Goal: Task Accomplishment & Management: Use online tool/utility

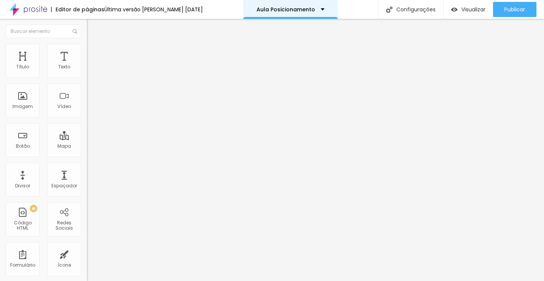
drag, startPoint x: 63, startPoint y: 64, endPoint x: 290, endPoint y: 1, distance: 235.7
click at [87, 73] on button "button" at bounding box center [92, 69] width 11 height 8
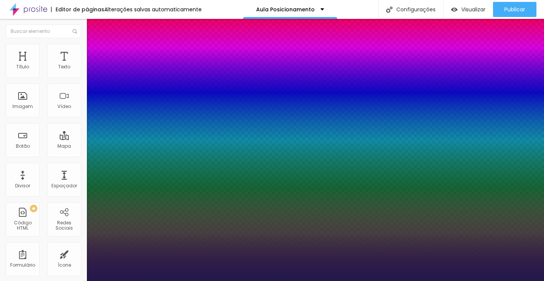
type input "1"
select select "Lora"
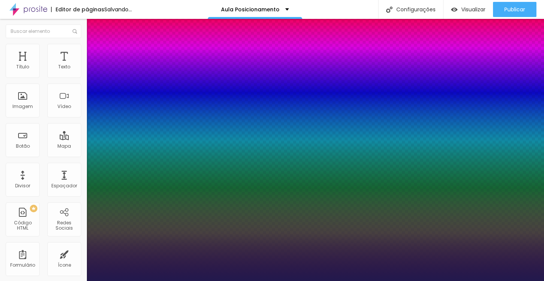
type input "1"
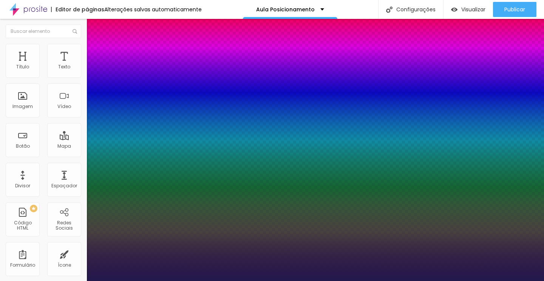
type input "17"
type input "1"
type input "18"
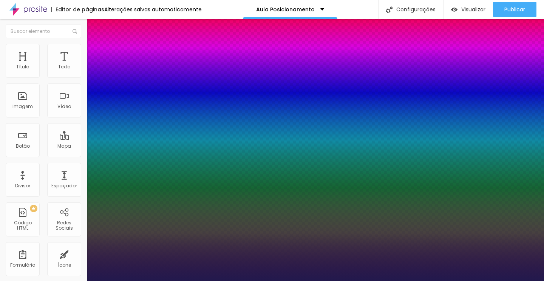
type input "1"
type input "19"
type input "1"
type input "20"
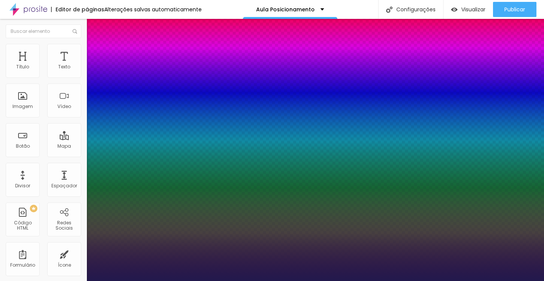
type input "20"
type input "1"
type input "21"
type input "1"
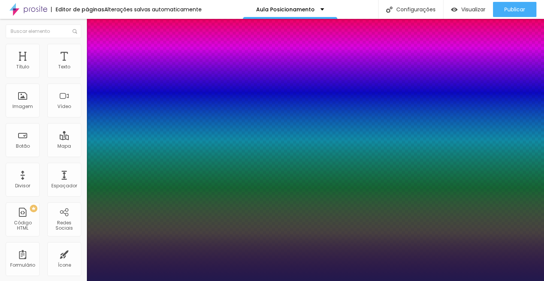
type input "22"
type input "1"
type input "23"
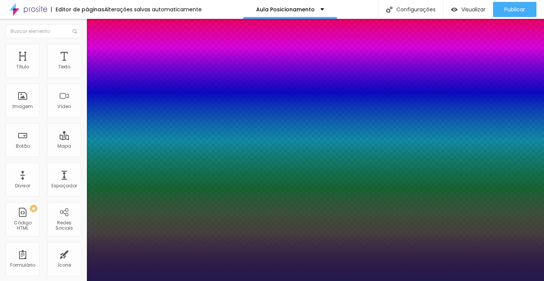
type input "1"
type input "24"
type input "1"
type input "25"
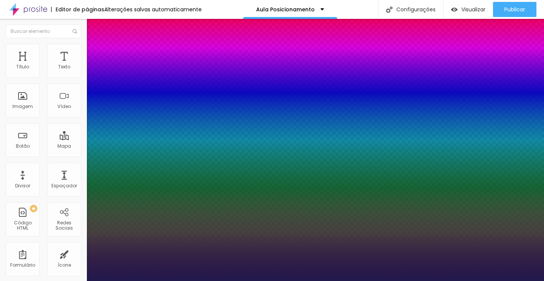
type input "25"
type input "1"
type input "26"
type input "1"
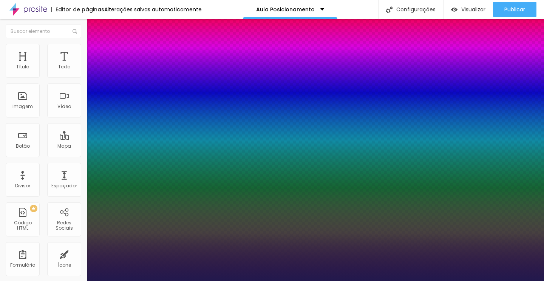
type input "27"
type input "1"
type input "28"
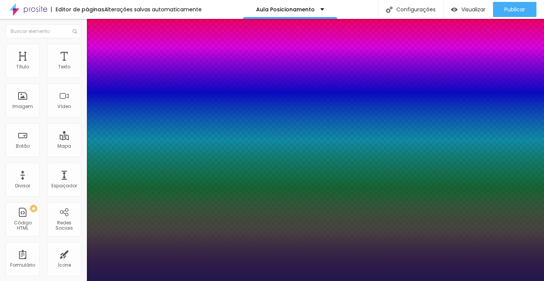
type input "1"
type input "29"
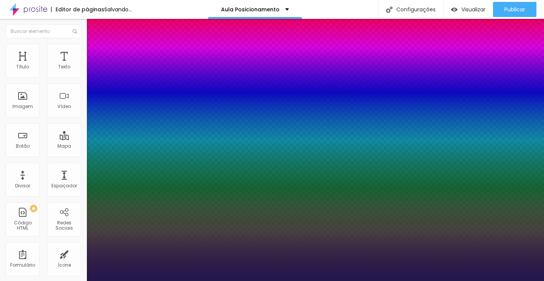
type input "1"
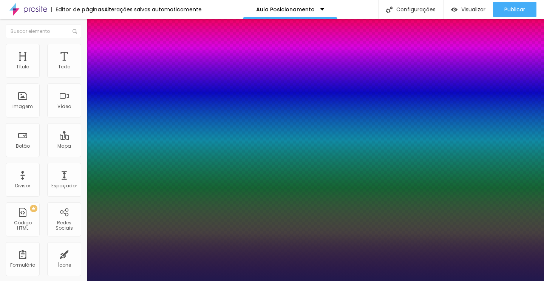
type input "30"
type input "1"
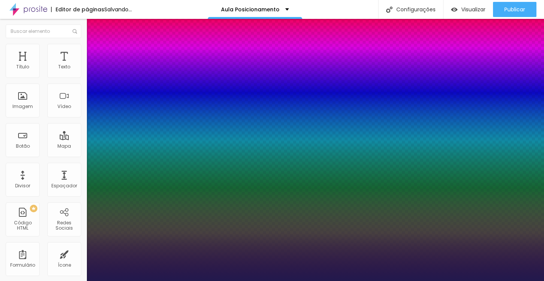
drag, startPoint x: 102, startPoint y: 129, endPoint x: 110, endPoint y: 128, distance: 8.0
type input "30"
type input "1"
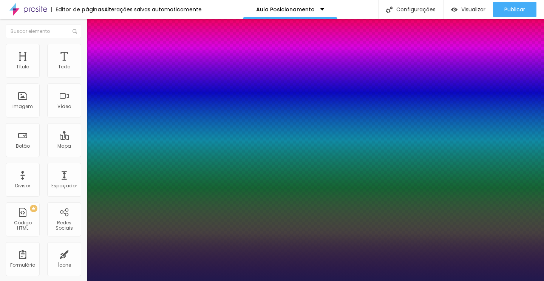
click at [467, 281] on div at bounding box center [272, 281] width 544 height 0
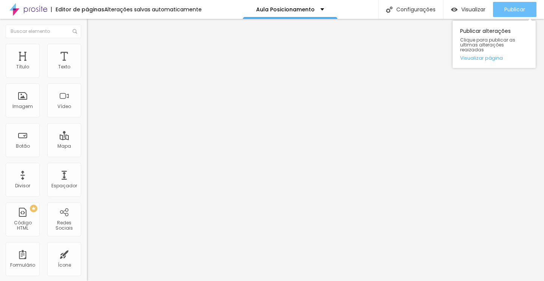
click at [509, 10] on span "Publicar" at bounding box center [514, 9] width 21 height 6
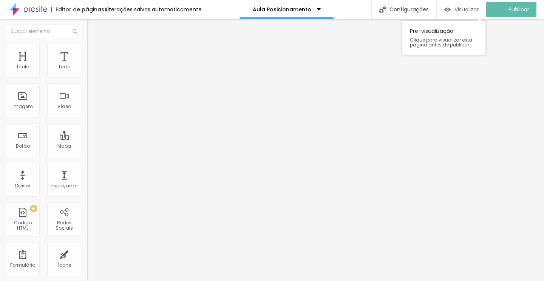
click at [475, 9] on span "Visualizar" at bounding box center [466, 9] width 24 height 6
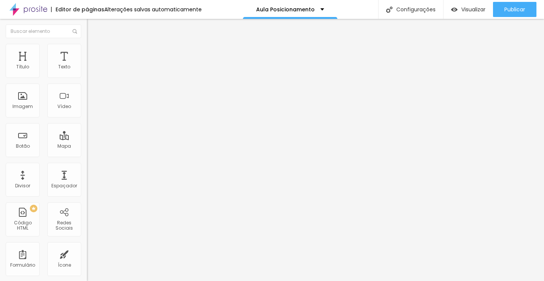
click at [90, 70] on icon "button" at bounding box center [92, 68] width 5 height 5
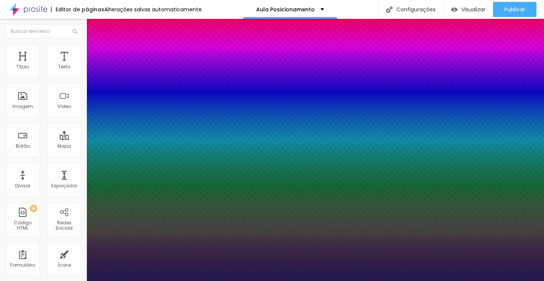
type input "1"
type input "100"
type input "1"
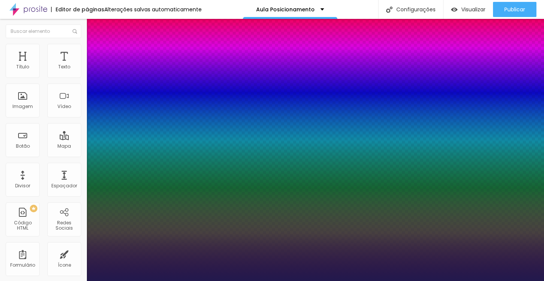
type input "100"
type input "1"
type input "100"
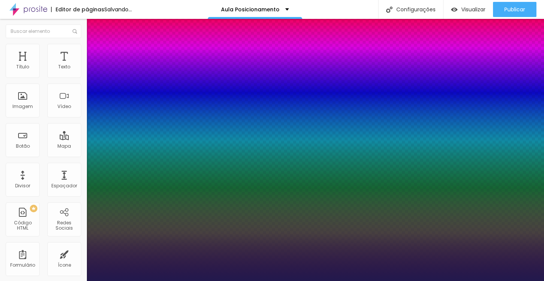
type input "1"
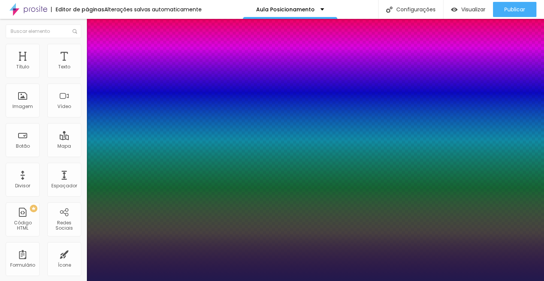
type input "10"
type input "1"
type input "8"
type input "1"
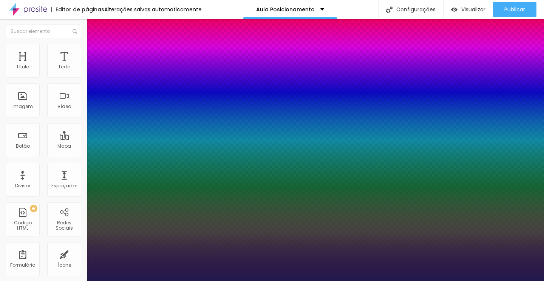
type input "1"
type input "15"
type input "1"
type input "15"
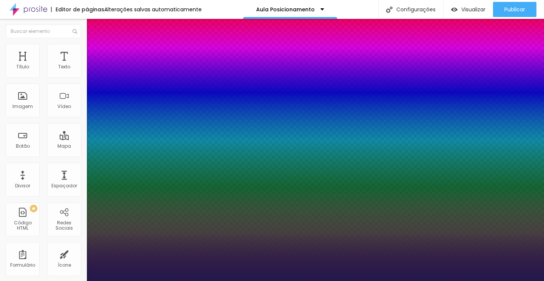
type input "1"
click at [236, 281] on div at bounding box center [272, 281] width 544 height 0
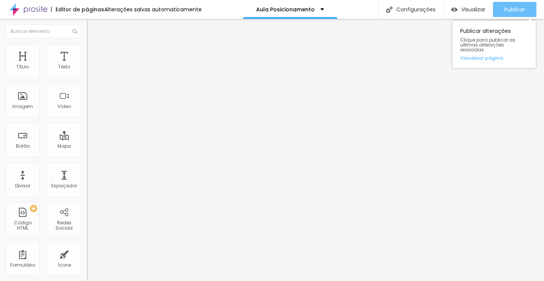
click at [505, 14] on div "Publicar" at bounding box center [514, 9] width 21 height 15
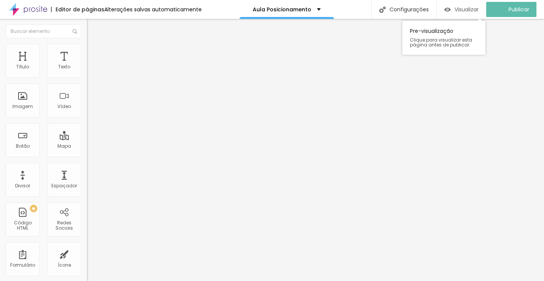
click at [474, 13] on div "Visualizar" at bounding box center [461, 9] width 34 height 15
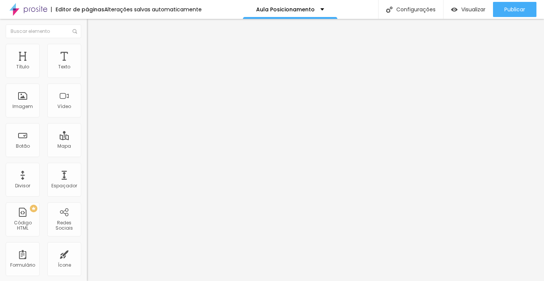
click at [87, 73] on button "button" at bounding box center [92, 69] width 11 height 8
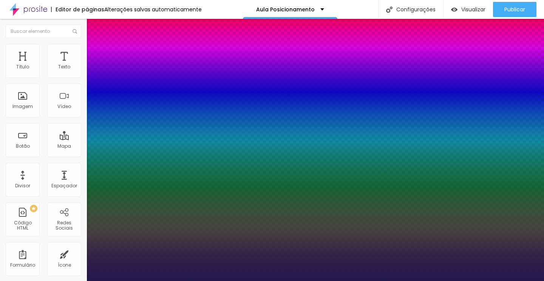
type input "1"
type input "8"
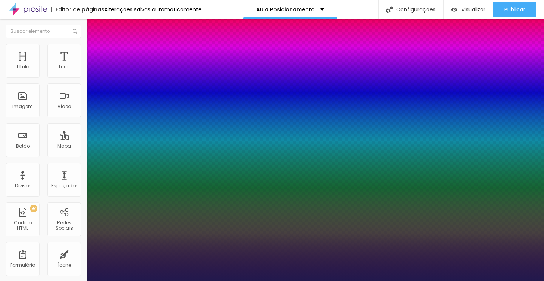
type input "1"
type input "8"
type input "0"
type input "1"
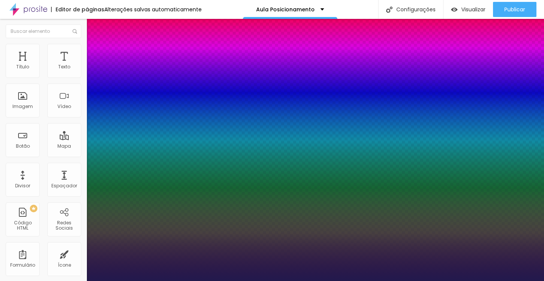
type input "8"
type input "02"
type input "1"
type input "20"
type input "020"
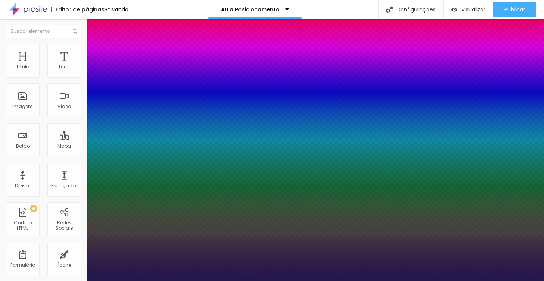
type input "1"
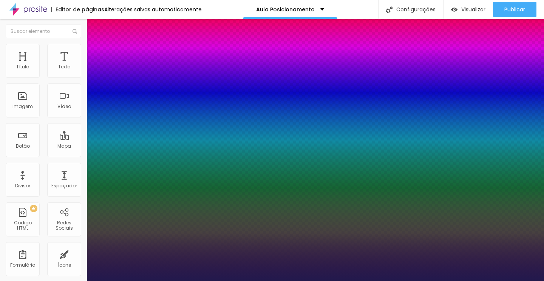
type input "020"
click at [256, 281] on div at bounding box center [272, 281] width 544 height 0
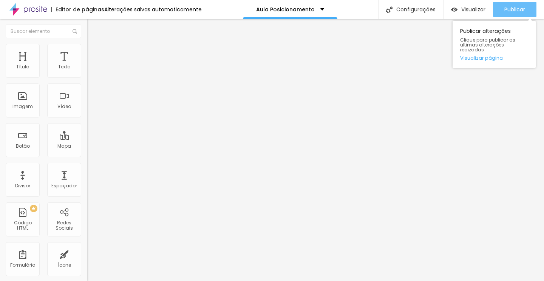
click at [505, 16] on div "Publicar" at bounding box center [514, 9] width 21 height 15
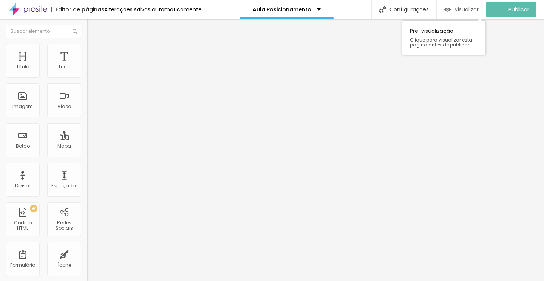
click at [469, 13] on div "Visualizar" at bounding box center [461, 9] width 34 height 15
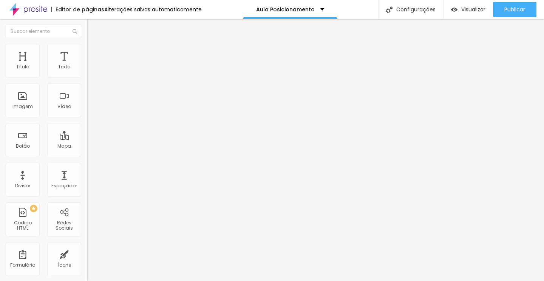
click at [90, 70] on icon "button" at bounding box center [92, 68] width 5 height 5
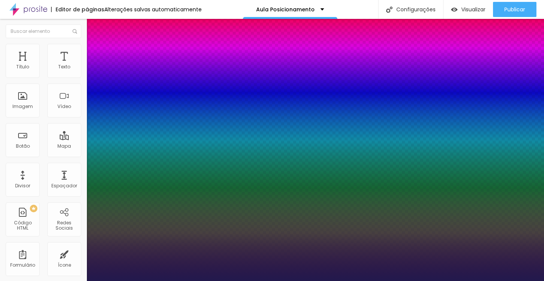
click at [160, 254] on div at bounding box center [272, 140] width 544 height 281
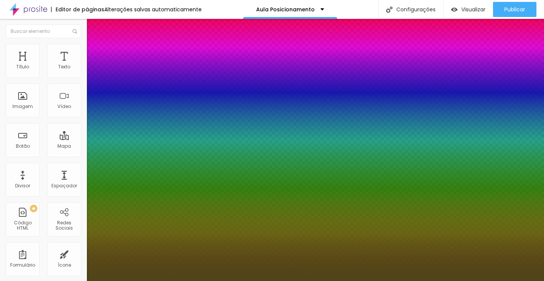
type input "1"
type input "#4D4619"
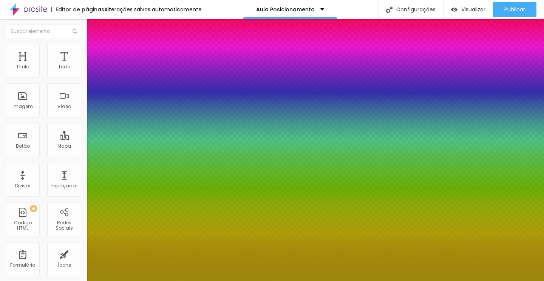
click at [151, 227] on div at bounding box center [272, 140] width 544 height 281
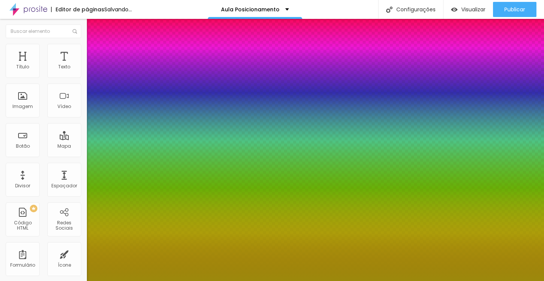
type input "1"
type input "#9C890C"
click at [152, 224] on div at bounding box center [272, 140] width 544 height 281
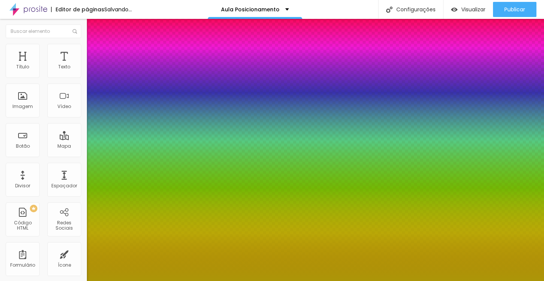
type input "1"
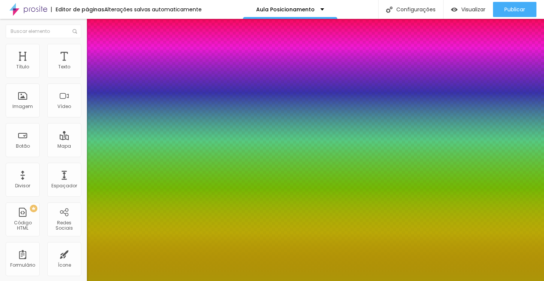
click at [222, 281] on div at bounding box center [272, 281] width 544 height 0
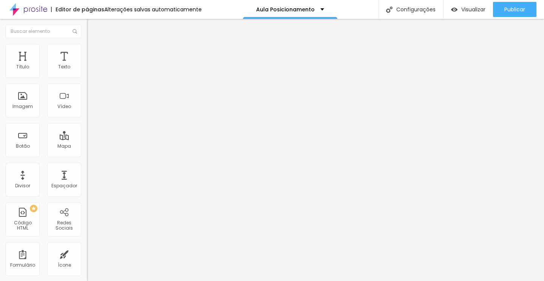
click at [87, 73] on button "button" at bounding box center [92, 69] width 11 height 8
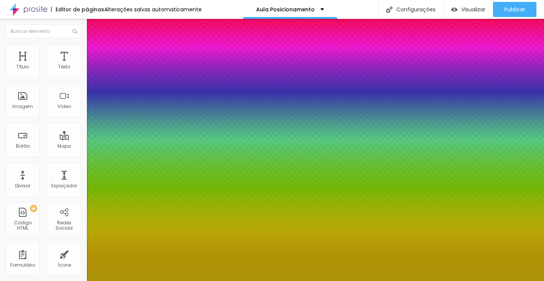
click at [153, 219] on div at bounding box center [272, 140] width 544 height 281
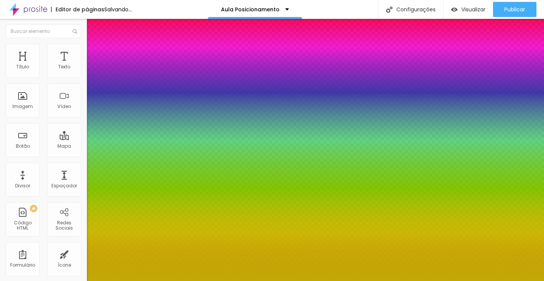
type input "1"
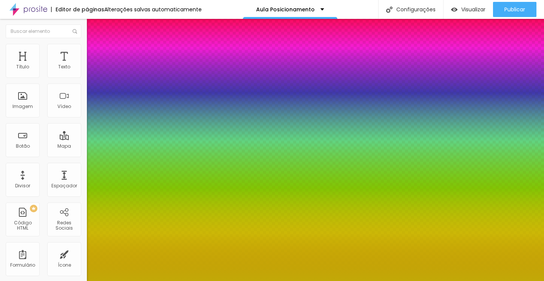
click at [419, 281] on div at bounding box center [272, 281] width 544 height 0
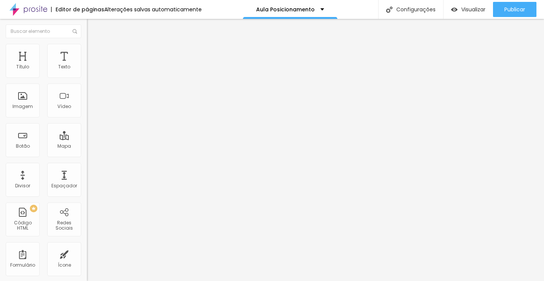
click at [90, 70] on icon "button" at bounding box center [92, 68] width 5 height 5
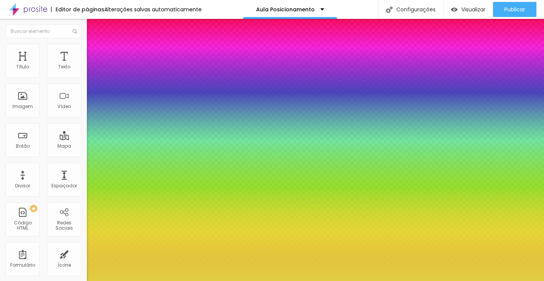
type input "1"
type input "#E2CD43"
type input "1"
type input "#E2CF53"
type input "1"
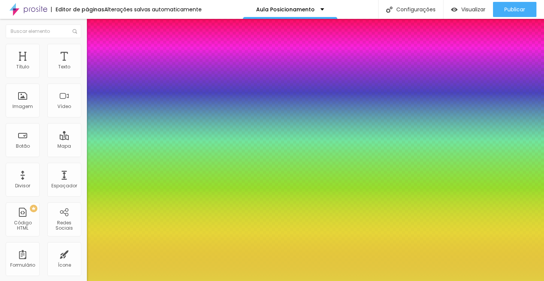
type input "#E4D992"
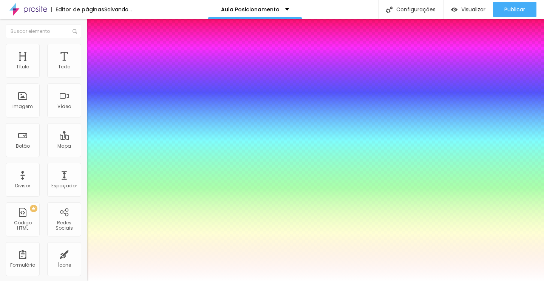
type input "1"
type input "#FFFFFF"
drag, startPoint x: 140, startPoint y: 212, endPoint x: 81, endPoint y: 195, distance: 60.9
type input "1"
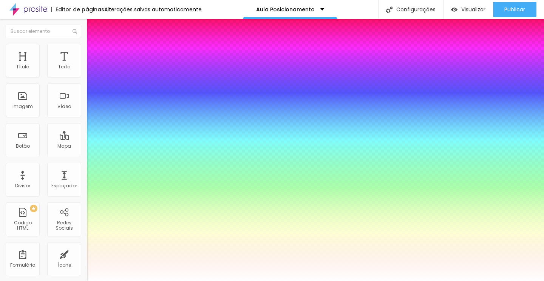
click at [211, 281] on div at bounding box center [272, 281] width 544 height 0
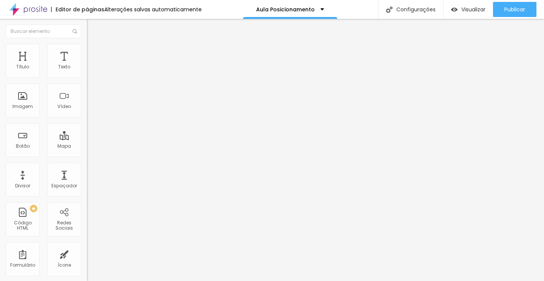
click at [90, 70] on icon "button" at bounding box center [92, 68] width 5 height 5
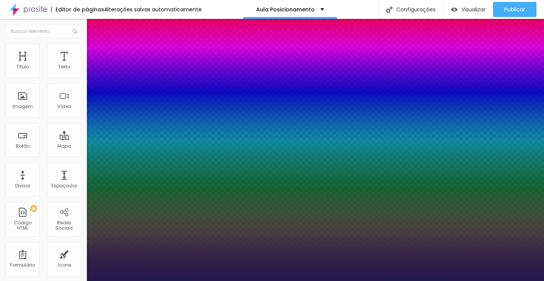
paste input "9C890C"
type input "1"
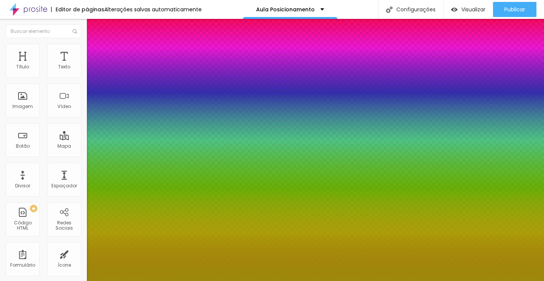
type input "#9C890C"
click at [222, 281] on div at bounding box center [272, 281] width 544 height 0
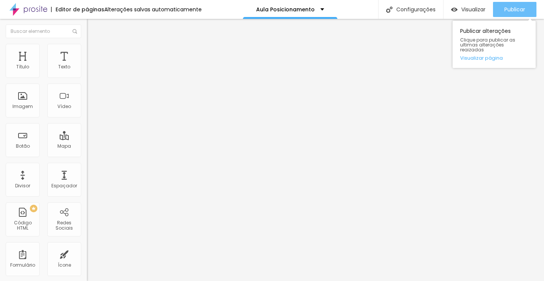
click at [510, 12] on span "Publicar" at bounding box center [514, 9] width 21 height 6
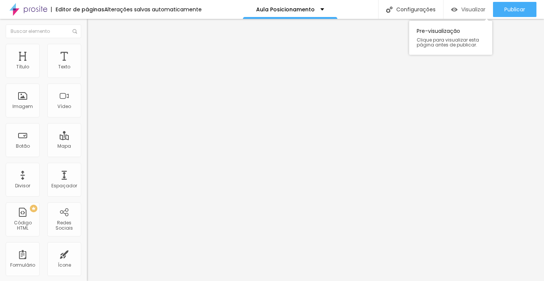
click at [477, 11] on span "Visualizar" at bounding box center [473, 9] width 24 height 6
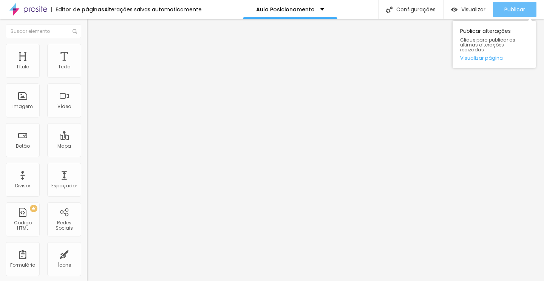
click at [509, 11] on span "Publicar" at bounding box center [514, 9] width 21 height 6
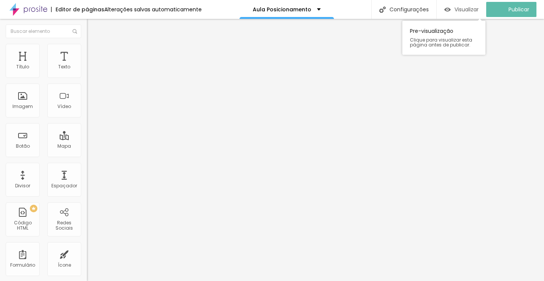
click at [470, 6] on span "Visualizar" at bounding box center [466, 9] width 24 height 6
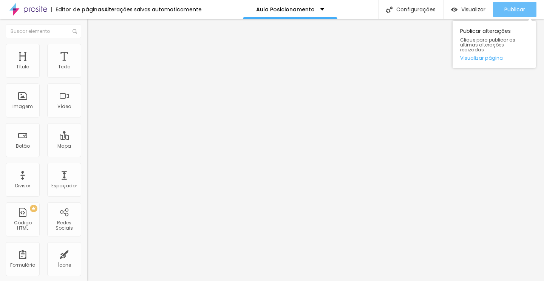
click at [499, 13] on button "Publicar" at bounding box center [514, 9] width 43 height 15
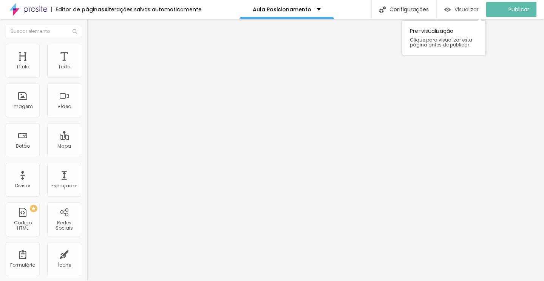
click at [478, 12] on span "Visualizar" at bounding box center [466, 9] width 24 height 6
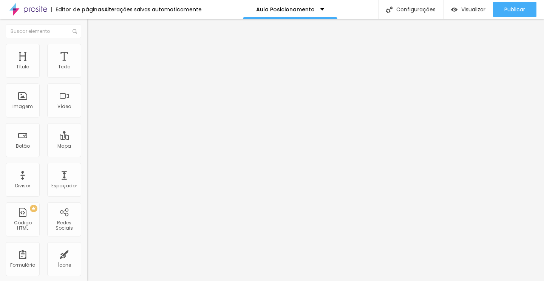
type input "106"
type input "108"
type input "112"
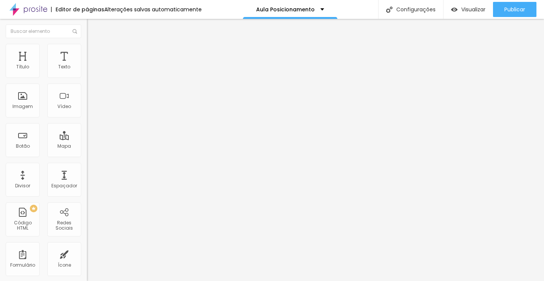
type input "112"
type input "116"
type input "121"
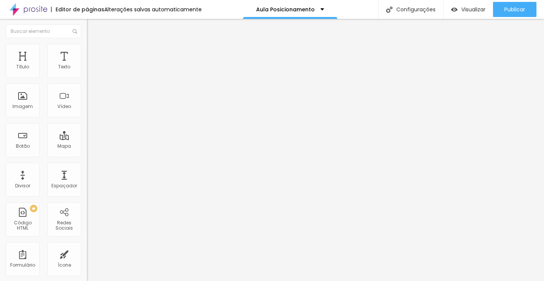
type input "125"
type input "129"
type input "134"
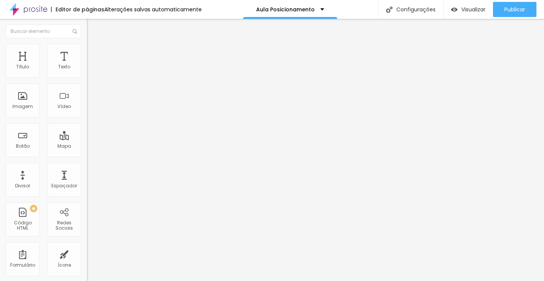
type input "134"
type input "138"
type input "143"
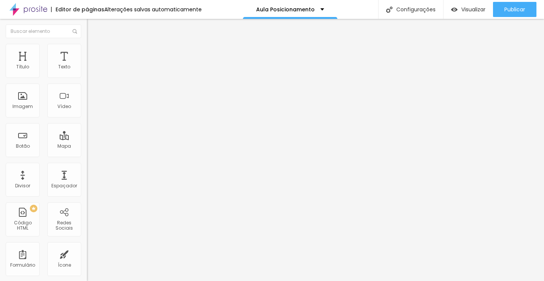
type input "147"
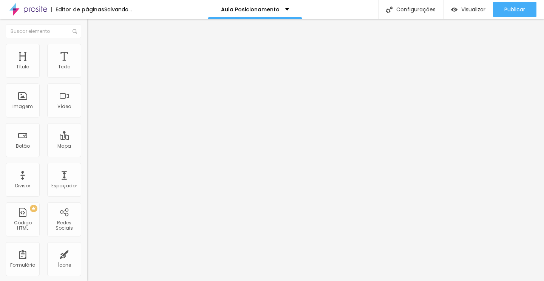
type input "151"
type input "155"
type input "158"
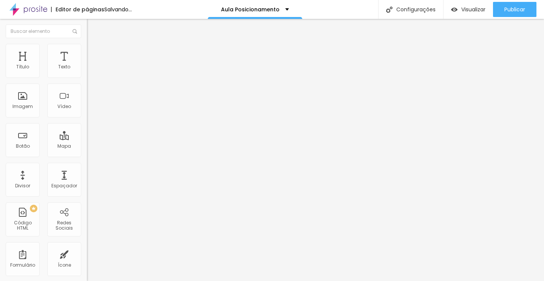
type input "158"
type input "162"
type input "165"
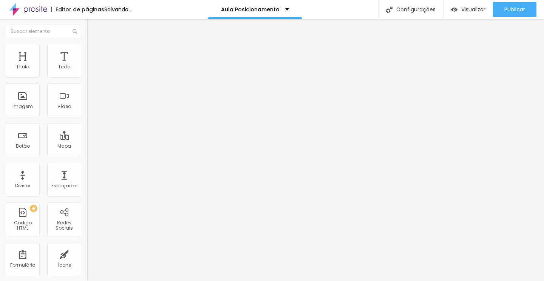
type input "167"
type input "171"
type input "174"
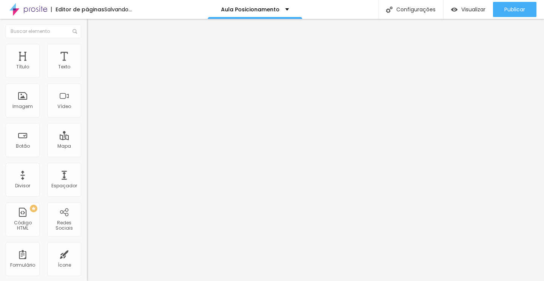
type input "174"
type input "177"
type input "179"
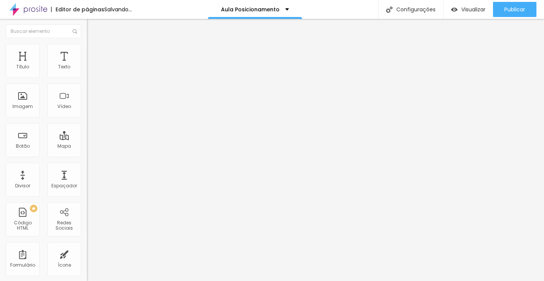
type input "181"
type input "182"
type input "184"
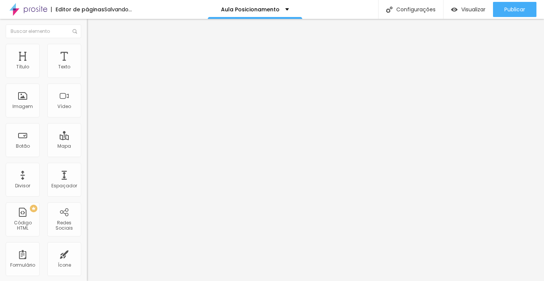
type input "184"
type input "186"
type input "187"
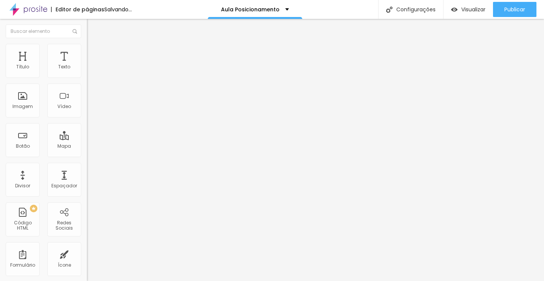
type input "189"
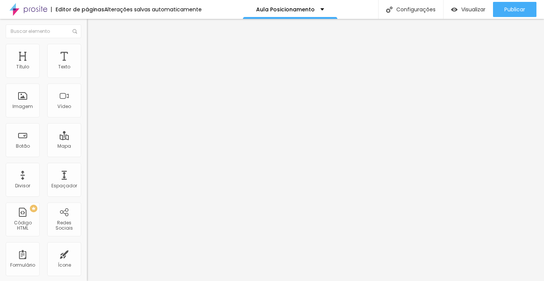
type input "190"
type input "191"
type input "193"
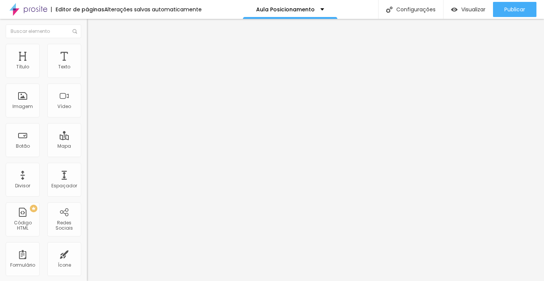
type input "193"
type input "194"
type input "196"
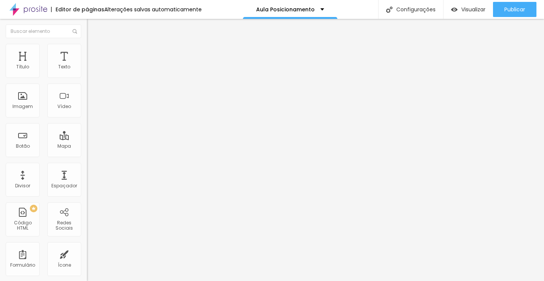
type input "198"
type input "200"
type input "201"
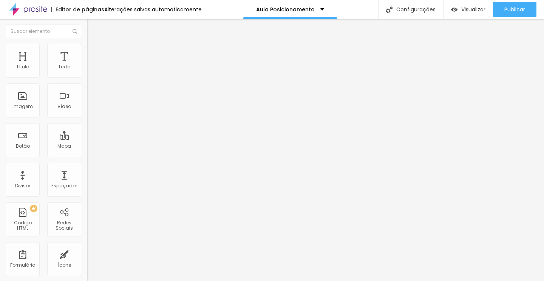
type input "201"
type input "203"
type input "204"
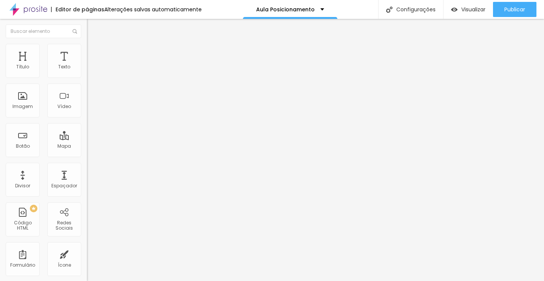
type input "205"
type input "206"
type input "207"
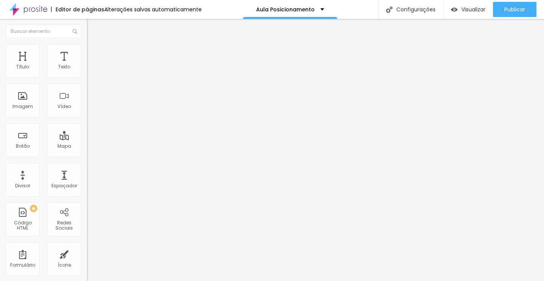
type input "207"
drag, startPoint x: 23, startPoint y: 74, endPoint x: 31, endPoint y: 72, distance: 7.8
type input "207"
click at [87, 139] on input "range" at bounding box center [111, 142] width 49 height 6
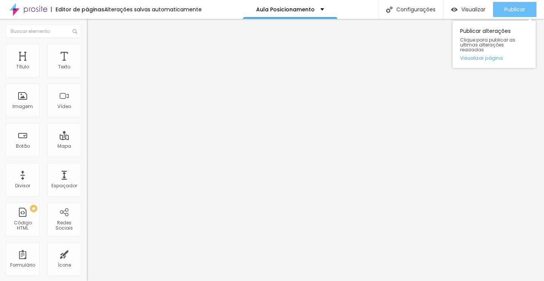
click at [502, 12] on button "Publicar" at bounding box center [514, 9] width 43 height 15
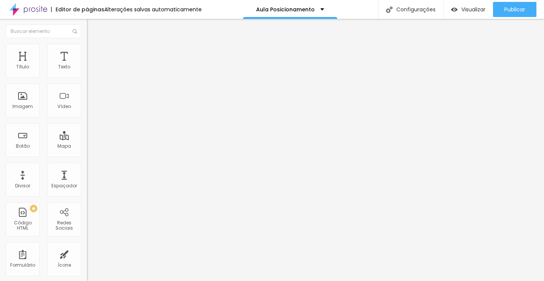
type input "29"
type input "27"
type input "25"
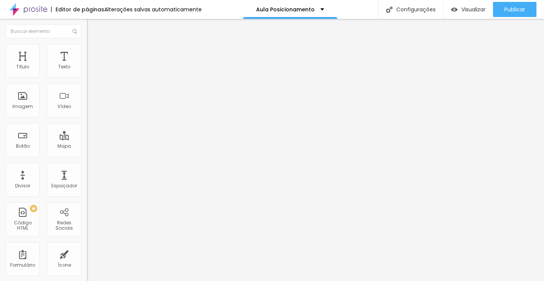
type input "25"
type input "22"
type input "20"
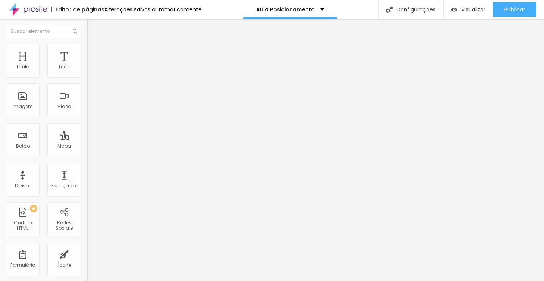
type input "18"
type input "17"
type input "15"
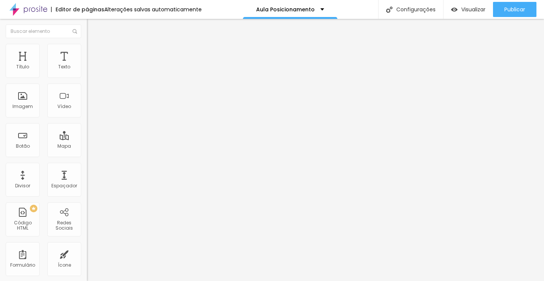
type input "15"
type input "13"
type input "12"
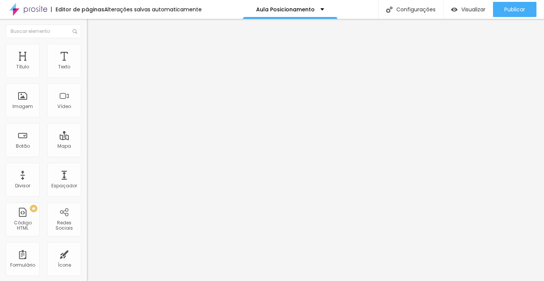
type input "11"
click at [87, 139] on input "range" at bounding box center [111, 142] width 49 height 6
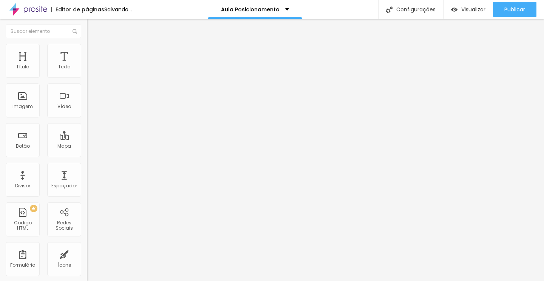
click at [87, 139] on input "range" at bounding box center [111, 142] width 49 height 6
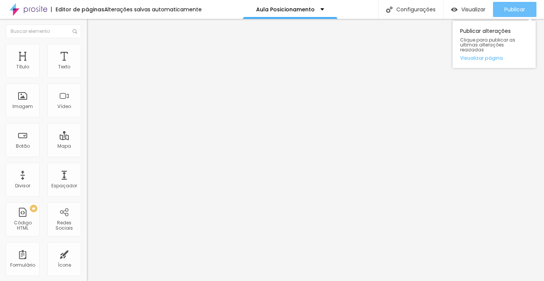
click at [505, 7] on span "Publicar" at bounding box center [514, 9] width 21 height 6
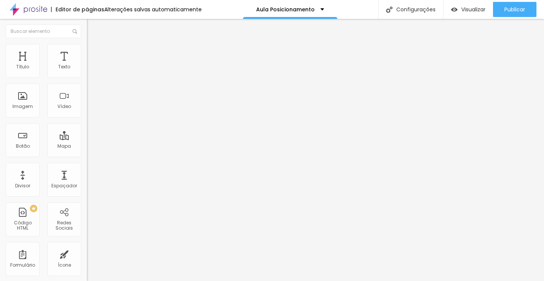
click at [93, 26] on img "button" at bounding box center [96, 28] width 6 height 6
click at [87, 73] on button "button" at bounding box center [92, 69] width 11 height 8
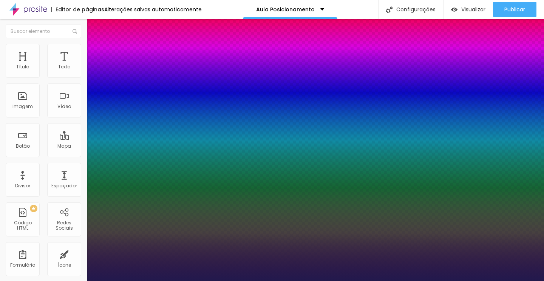
click at [210, 281] on div at bounding box center [272, 281] width 544 height 0
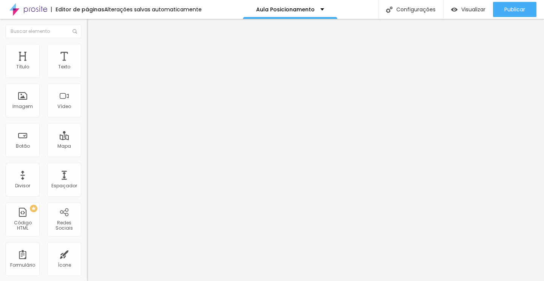
click at [90, 70] on icon "button" at bounding box center [92, 68] width 5 height 5
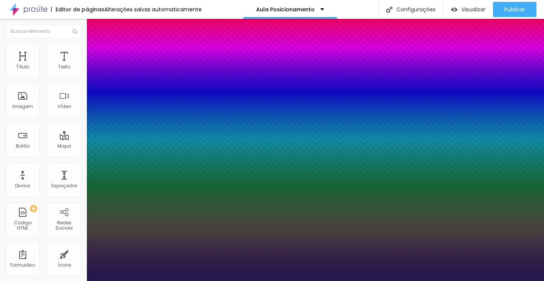
drag, startPoint x: 100, startPoint y: 129, endPoint x: 104, endPoint y: 130, distance: 4.4
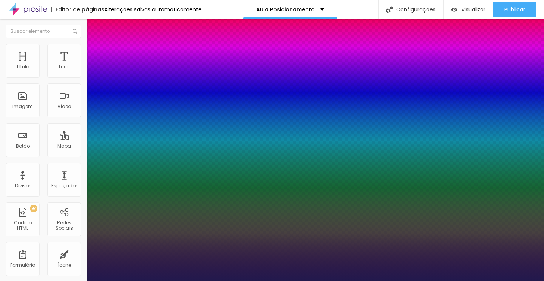
click at [417, 281] on div at bounding box center [272, 281] width 544 height 0
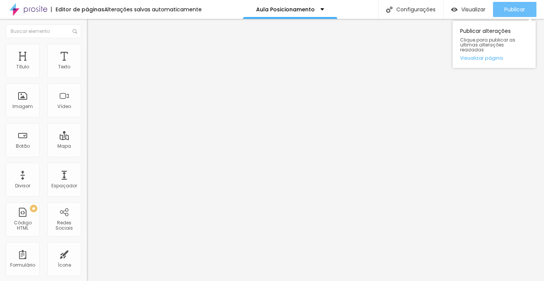
click at [510, 9] on span "Publicar" at bounding box center [514, 9] width 21 height 6
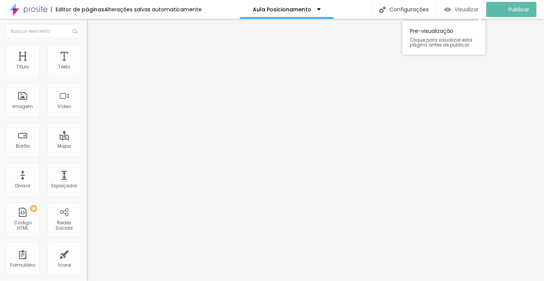
click at [477, 11] on span "Visualizar" at bounding box center [466, 9] width 24 height 6
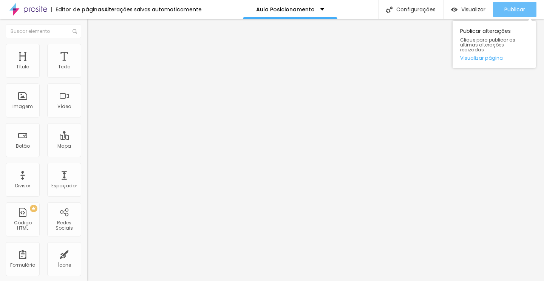
click at [506, 11] on span "Publicar" at bounding box center [514, 9] width 21 height 6
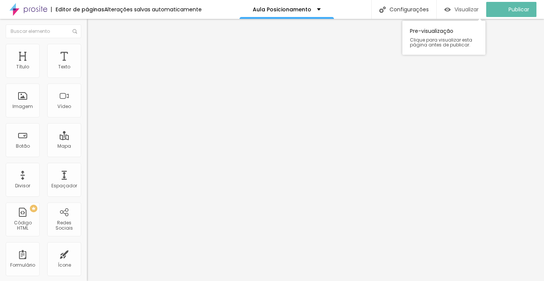
click at [475, 9] on span "Visualizar" at bounding box center [466, 9] width 24 height 6
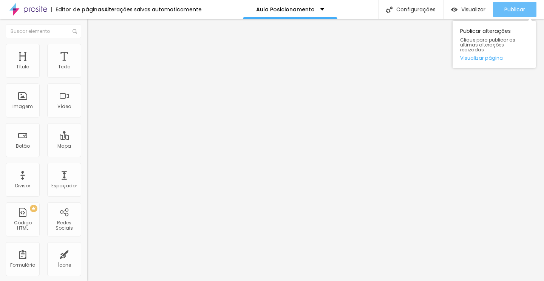
click at [505, 12] on span "Publicar" at bounding box center [514, 9] width 21 height 6
click at [499, 9] on button "Publicar" at bounding box center [514, 9] width 43 height 15
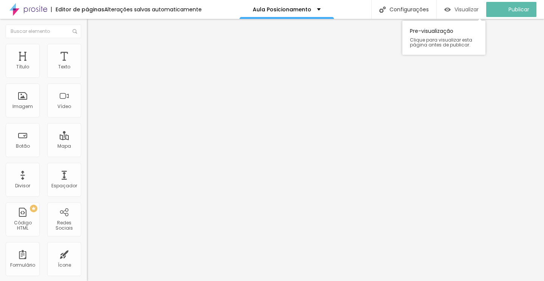
click at [462, 4] on div "Visualizar" at bounding box center [461, 9] width 34 height 15
click at [471, 13] on div "Visualizar" at bounding box center [468, 9] width 34 height 15
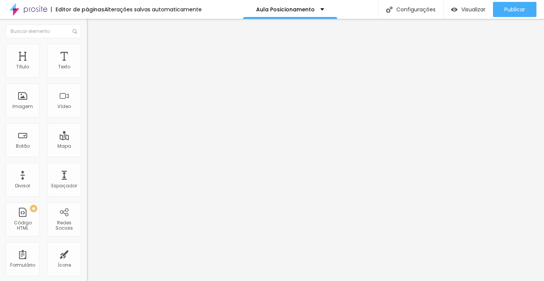
click at [87, 139] on input "range" at bounding box center [111, 142] width 49 height 6
click at [90, 70] on icon "button" at bounding box center [92, 68] width 5 height 5
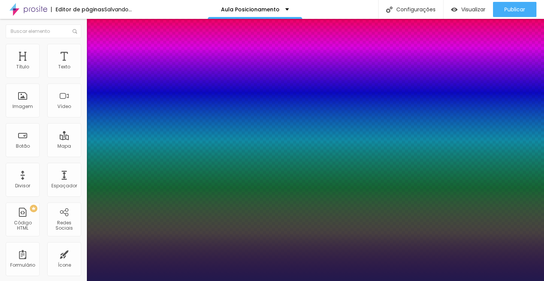
drag, startPoint x: 103, startPoint y: 130, endPoint x: 107, endPoint y: 130, distance: 4.2
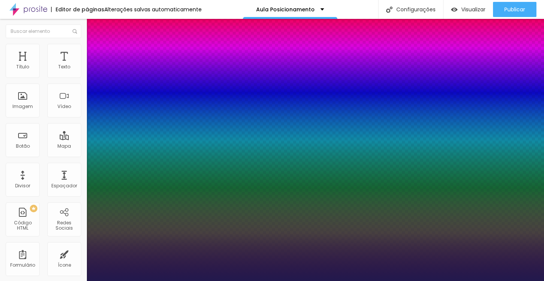
click at [513, 281] on div at bounding box center [272, 281] width 544 height 0
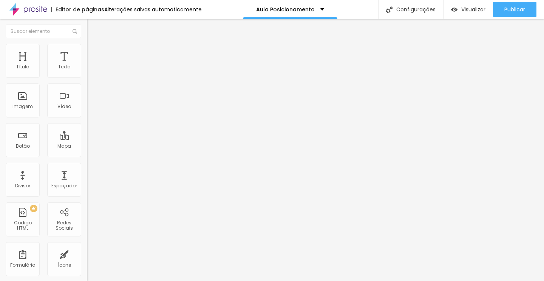
click at [513, 12] on span "Publicar" at bounding box center [514, 9] width 21 height 6
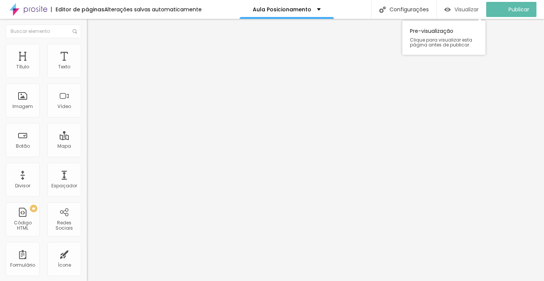
click at [457, 14] on div "Visualizar" at bounding box center [461, 9] width 34 height 15
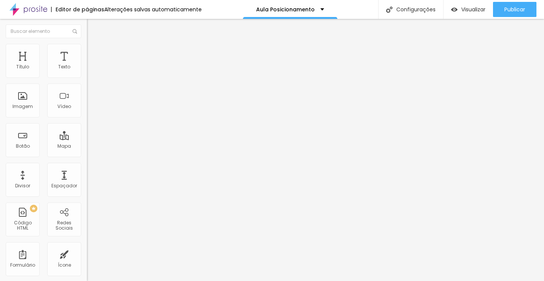
click at [87, 139] on input "range" at bounding box center [111, 142] width 49 height 6
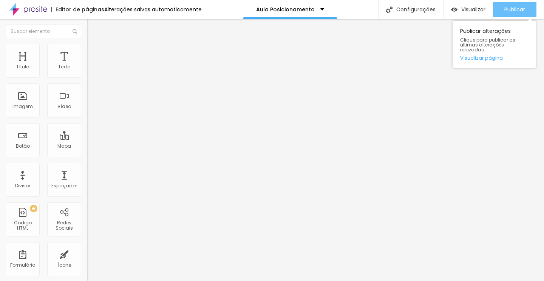
click at [517, 4] on div "Publicar" at bounding box center [514, 9] width 21 height 15
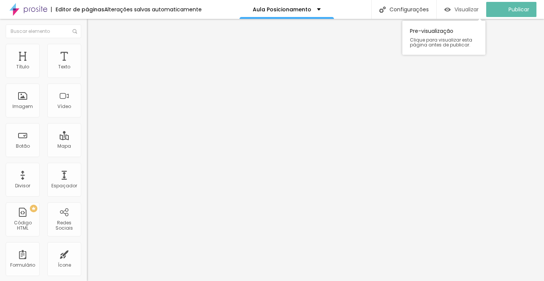
click at [451, 11] on img "button" at bounding box center [447, 9] width 6 height 6
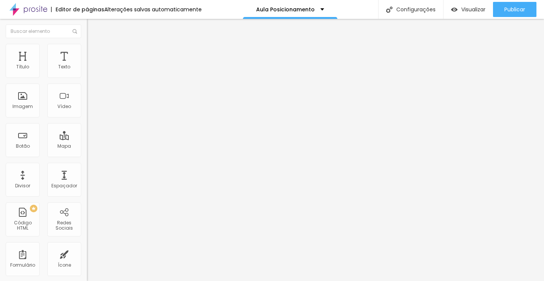
click at [87, 139] on input "range" at bounding box center [111, 142] width 49 height 6
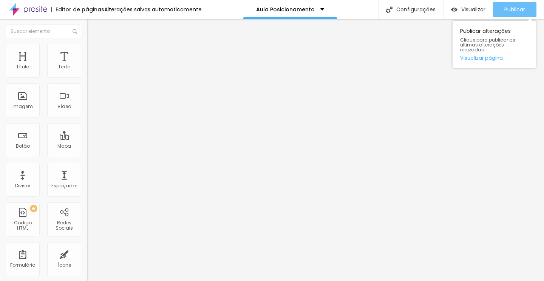
click at [497, 8] on button "Publicar" at bounding box center [514, 9] width 43 height 15
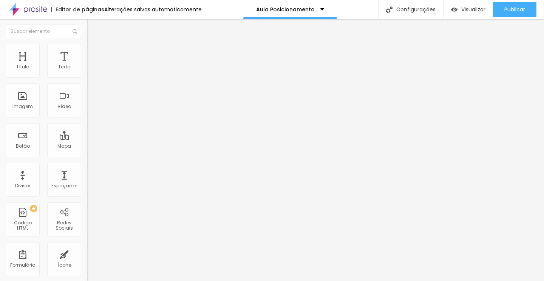
click at [93, 28] on img "button" at bounding box center [96, 28] width 6 height 6
click at [87, 73] on button "button" at bounding box center [92, 69] width 11 height 8
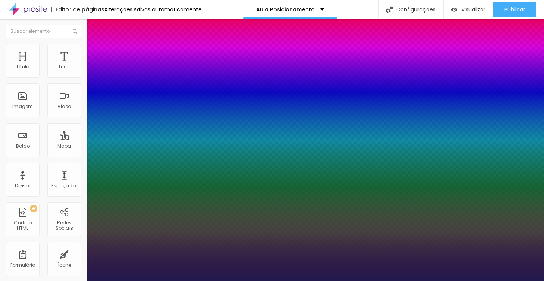
click at [214, 281] on div at bounding box center [272, 281] width 544 height 0
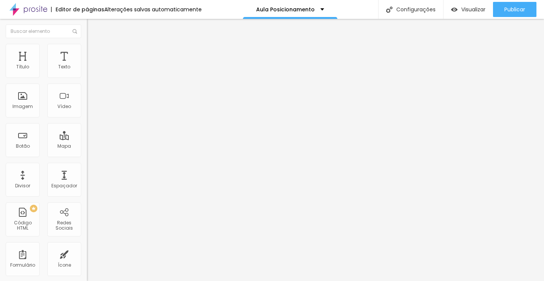
drag, startPoint x: 73, startPoint y: 87, endPoint x: 9, endPoint y: 84, distance: 64.7
click at [87, 71] on input "De R$297 por apenas R$27" at bounding box center [132, 67] width 91 height 8
click at [87, 48] on li "Avançado" at bounding box center [130, 48] width 87 height 8
drag, startPoint x: 23, startPoint y: 75, endPoint x: 29, endPoint y: 74, distance: 6.5
click at [87, 139] on input "range" at bounding box center [111, 142] width 49 height 6
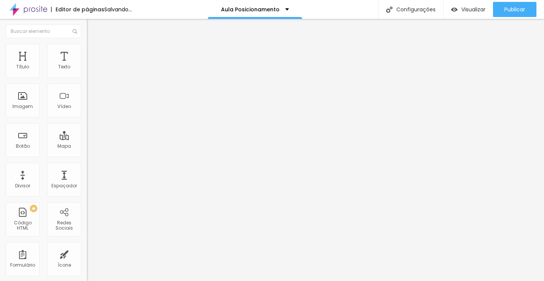
drag, startPoint x: 22, startPoint y: 89, endPoint x: 27, endPoint y: 88, distance: 4.6
click at [87, 246] on input "range" at bounding box center [111, 249] width 49 height 6
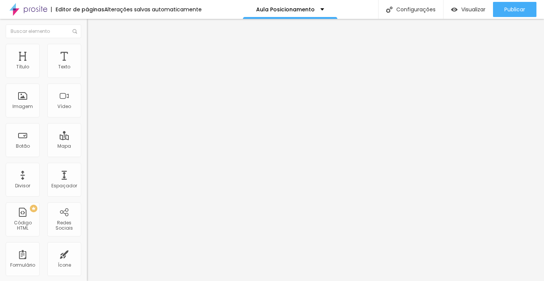
click at [93, 67] on icon "button" at bounding box center [94, 67] width 2 height 2
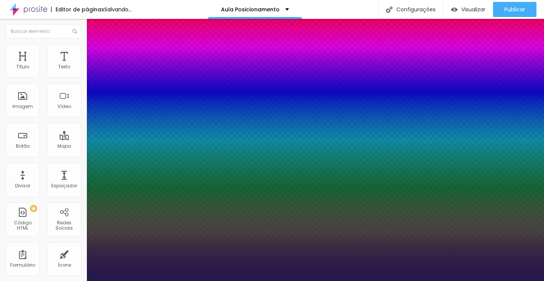
drag, startPoint x: 106, startPoint y: 129, endPoint x: 113, endPoint y: 128, distance: 7.2
click at [188, 281] on div at bounding box center [272, 281] width 544 height 0
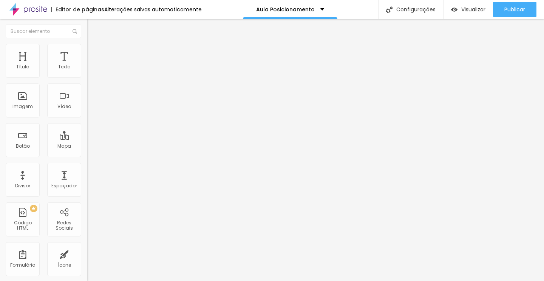
click at [90, 70] on icon "button" at bounding box center [92, 68] width 5 height 5
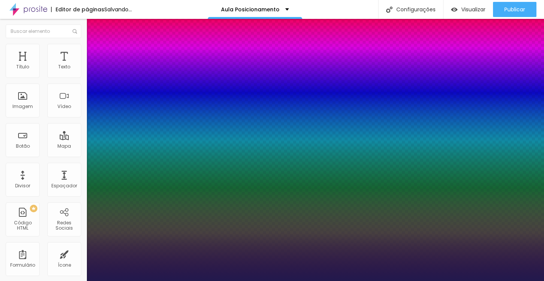
click at [209, 281] on div at bounding box center [272, 281] width 544 height 0
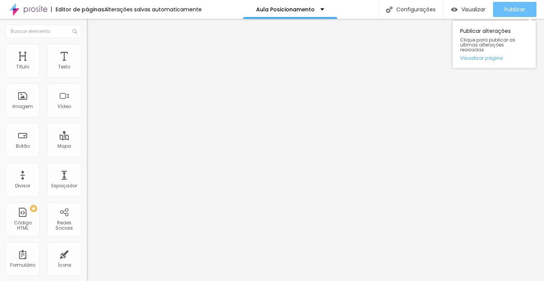
click at [500, 6] on button "Publicar" at bounding box center [514, 9] width 43 height 15
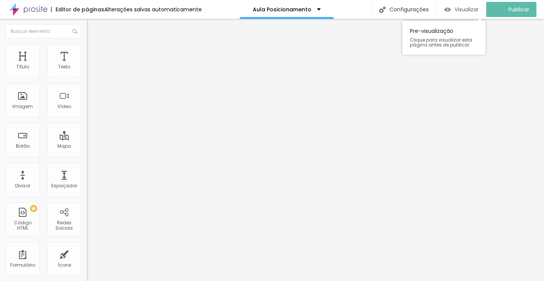
click at [474, 9] on span "Visualizar" at bounding box center [466, 9] width 24 height 6
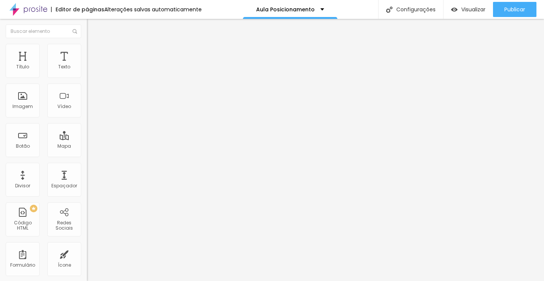
drag, startPoint x: 38, startPoint y: 74, endPoint x: 42, endPoint y: 73, distance: 3.8
click at [87, 139] on input "range" at bounding box center [111, 142] width 49 height 6
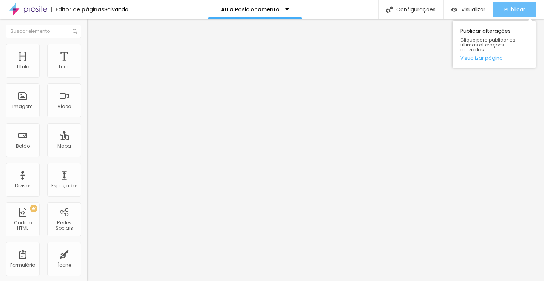
click at [514, 16] on div "Publicar" at bounding box center [514, 9] width 21 height 15
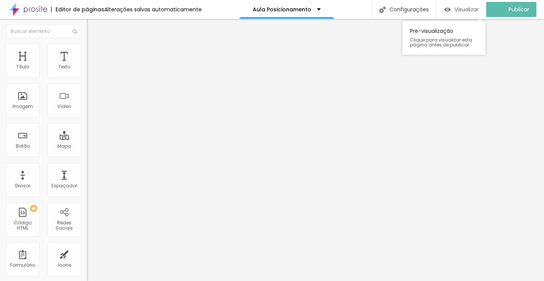
click at [461, 8] on span "Visualizar" at bounding box center [466, 9] width 24 height 6
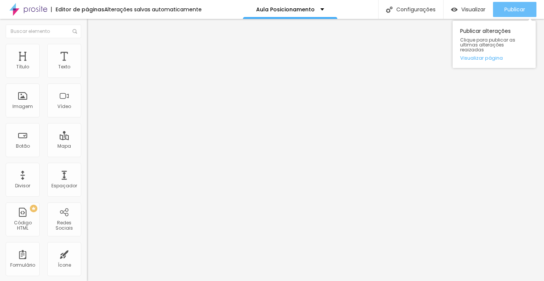
click at [505, 12] on span "Publicar" at bounding box center [514, 9] width 21 height 6
click at [517, 10] on span "Publicar" at bounding box center [514, 9] width 21 height 6
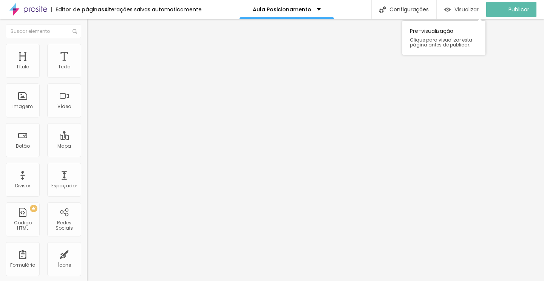
click at [472, 5] on div "Visualizar" at bounding box center [461, 9] width 34 height 15
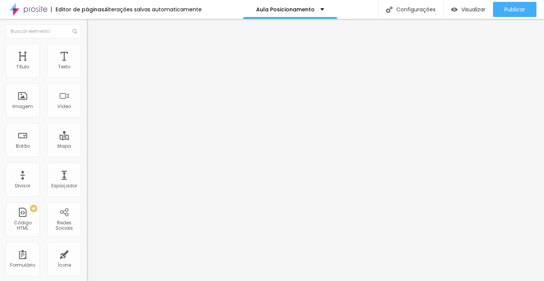
click at [90, 70] on icon "button" at bounding box center [92, 68] width 5 height 5
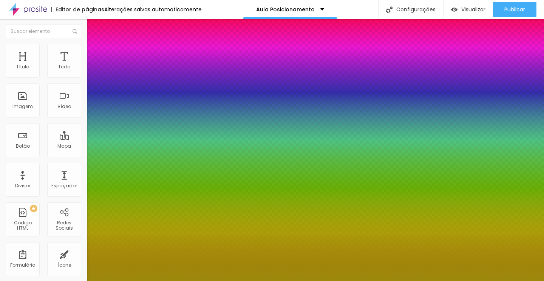
click at [327, 281] on div at bounding box center [272, 281] width 544 height 0
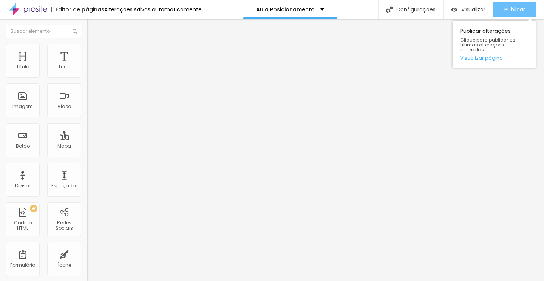
click at [519, 12] on span "Publicar" at bounding box center [514, 9] width 21 height 6
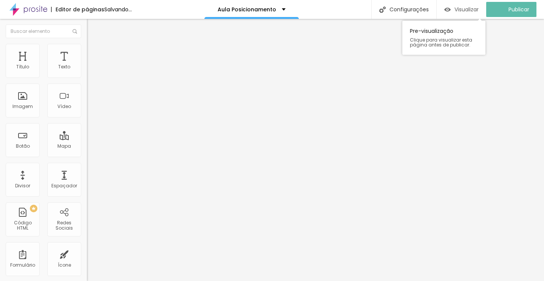
click at [478, 11] on span "Visualizar" at bounding box center [466, 9] width 24 height 6
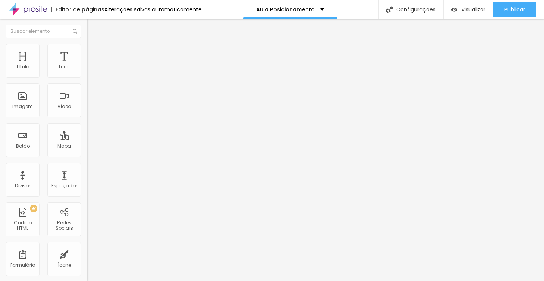
click at [90, 70] on icon "button" at bounding box center [92, 68] width 5 height 5
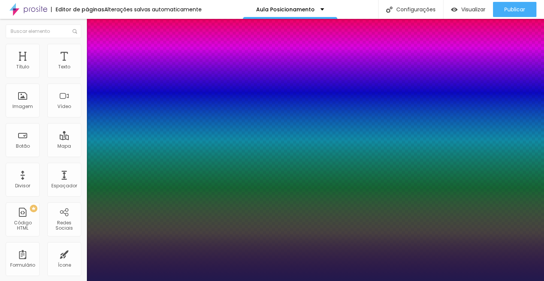
drag, startPoint x: 104, startPoint y: 130, endPoint x: 110, endPoint y: 129, distance: 5.7
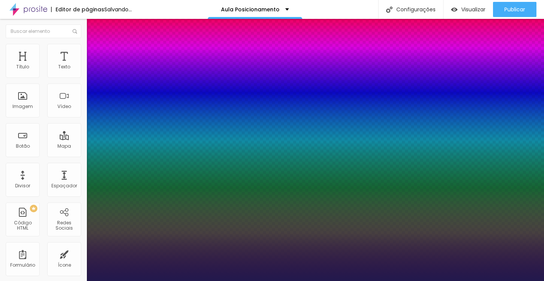
click at [444, 281] on div at bounding box center [272, 281] width 544 height 0
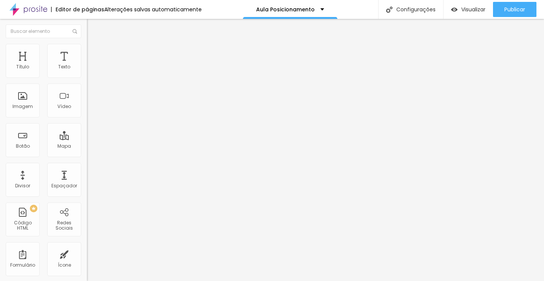
click at [90, 70] on icon "button" at bounding box center [92, 68] width 5 height 5
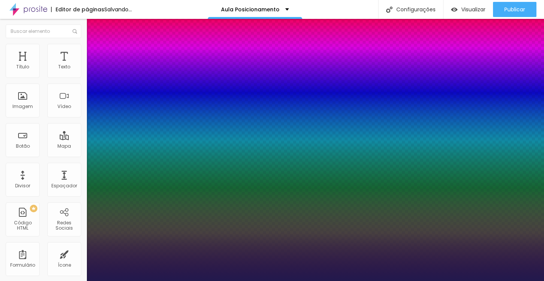
drag, startPoint x: 103, startPoint y: 128, endPoint x: 110, endPoint y: 128, distance: 7.2
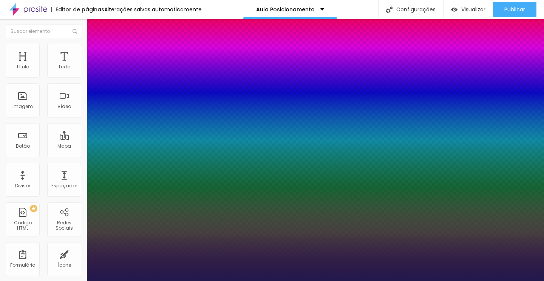
click at [515, 281] on div at bounding box center [272, 281] width 544 height 0
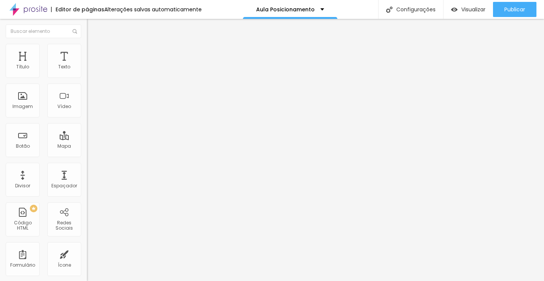
click at [515, 9] on span "Publicar" at bounding box center [514, 9] width 21 height 6
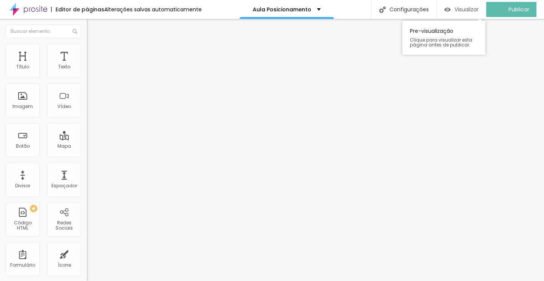
click at [470, 12] on span "Visualizar" at bounding box center [466, 9] width 24 height 6
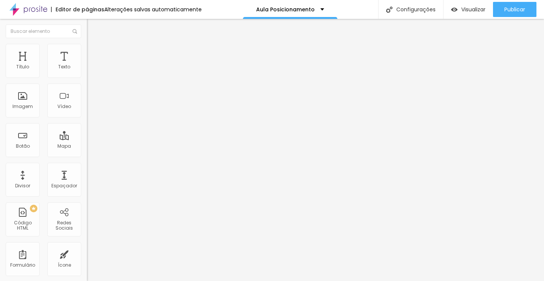
click at [94, 52] on span "Estilo" at bounding box center [100, 49] width 12 height 6
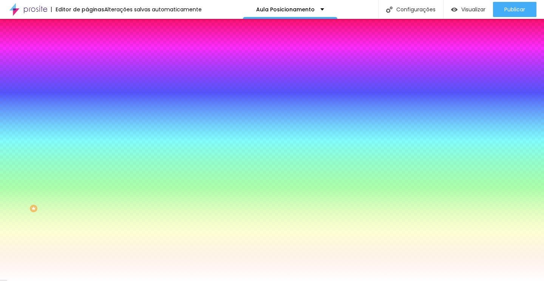
click at [87, 103] on div at bounding box center [130, 103] width 87 height 0
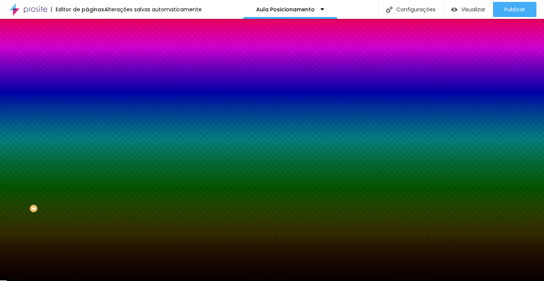
drag, startPoint x: 52, startPoint y: 176, endPoint x: 53, endPoint y: 202, distance: 26.1
click at [53, 202] on div at bounding box center [272, 140] width 544 height 281
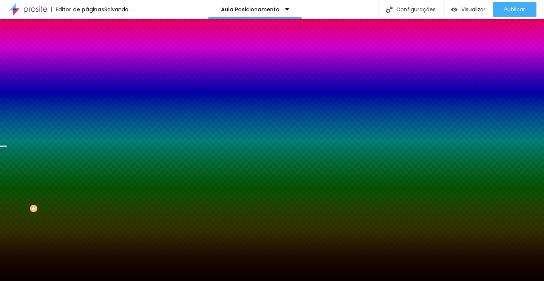
drag, startPoint x: 76, startPoint y: 202, endPoint x: 76, endPoint y: 176, distance: 25.7
click at [76, 176] on div at bounding box center [272, 140] width 544 height 281
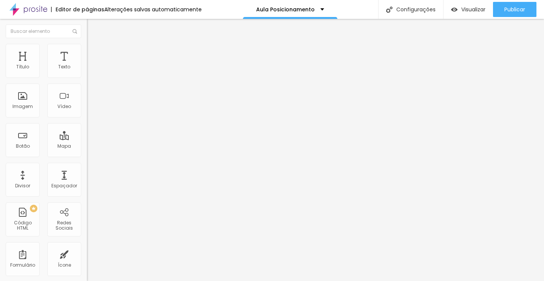
drag, startPoint x: 42, startPoint y: 72, endPoint x: 24, endPoint y: 72, distance: 18.5
click at [87, 139] on input "range" at bounding box center [111, 142] width 49 height 6
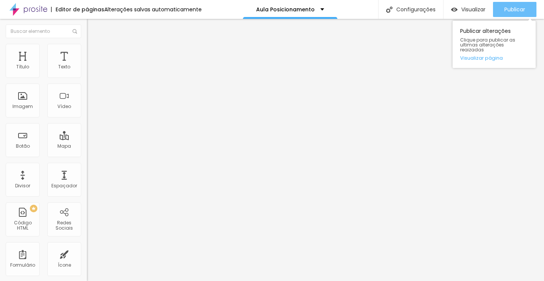
click at [500, 9] on button "Publicar" at bounding box center [514, 9] width 43 height 15
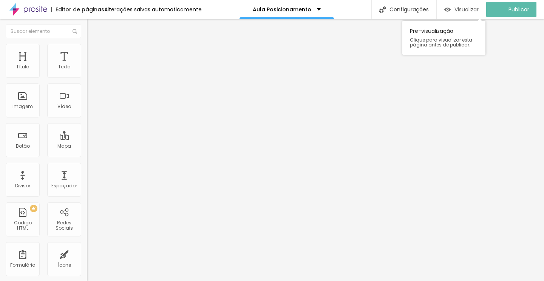
click at [484, 8] on button "Visualizar" at bounding box center [461, 9] width 49 height 15
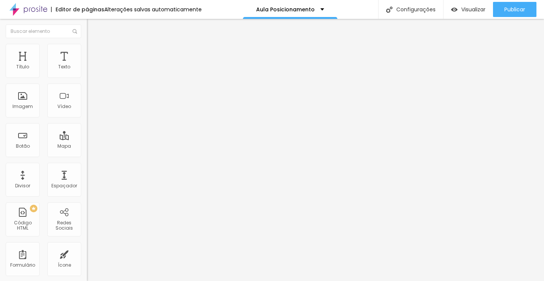
click at [94, 52] on span "Estilo" at bounding box center [100, 49] width 12 height 6
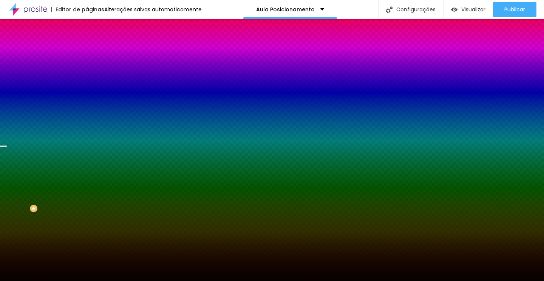
click at [87, 103] on div at bounding box center [130, 103] width 87 height 0
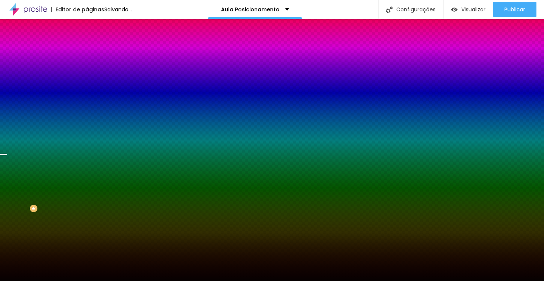
click at [7, 155] on div at bounding box center [3, 154] width 8 height 1
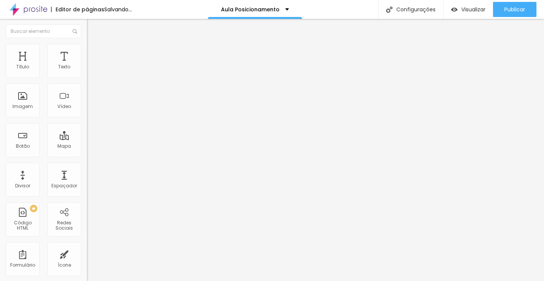
click at [87, 139] on input "range" at bounding box center [111, 142] width 49 height 6
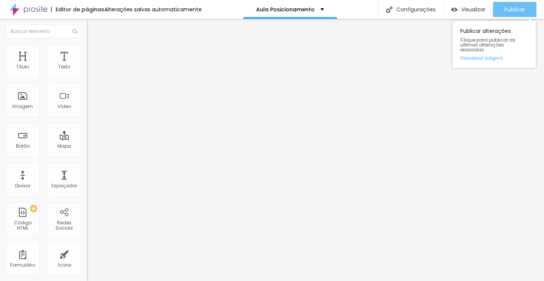
click at [517, 8] on span "Publicar" at bounding box center [514, 9] width 21 height 6
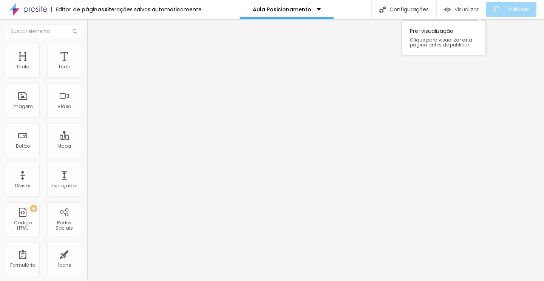
click at [476, 9] on span "Visualizar" at bounding box center [466, 9] width 24 height 6
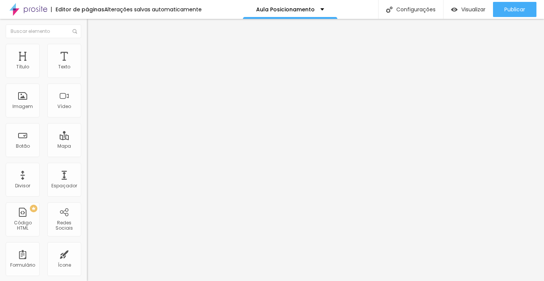
click at [87, 73] on button "button" at bounding box center [92, 69] width 11 height 8
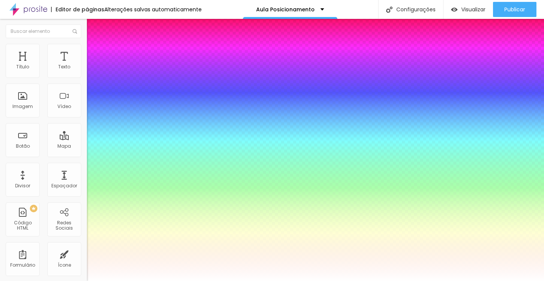
click at [372, 281] on div at bounding box center [272, 281] width 544 height 0
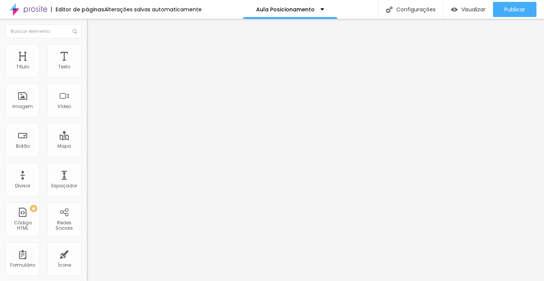
click at [87, 44] on img at bounding box center [90, 47] width 7 height 7
drag, startPoint x: 24, startPoint y: 89, endPoint x: 29, endPoint y: 89, distance: 5.3
click at [87, 246] on input "range" at bounding box center [111, 249] width 49 height 6
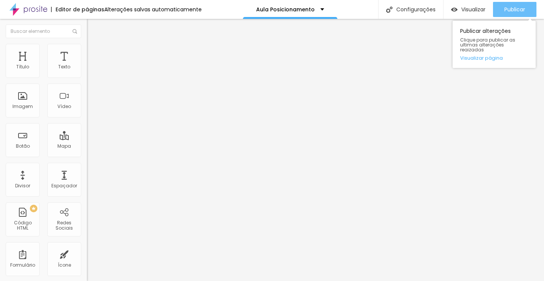
click at [498, 6] on button "Publicar" at bounding box center [514, 9] width 43 height 15
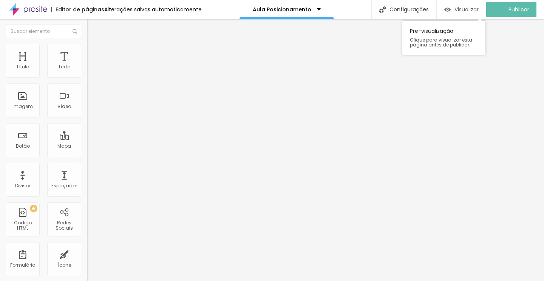
click at [473, 10] on span "Visualizar" at bounding box center [466, 9] width 24 height 6
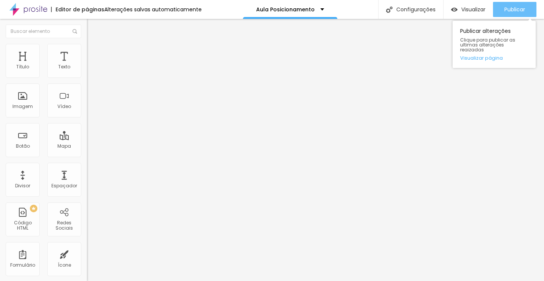
click at [510, 9] on span "Publicar" at bounding box center [514, 9] width 21 height 6
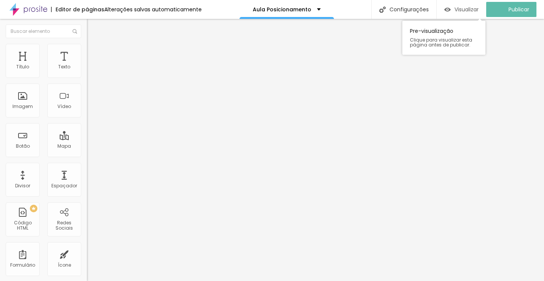
click at [474, 6] on span "Visualizar" at bounding box center [466, 9] width 24 height 6
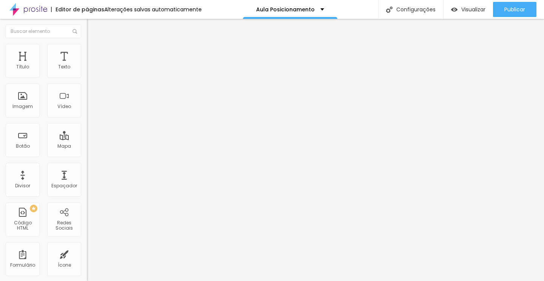
click at [87, 57] on ul "Conteúdo Estilo Avançado" at bounding box center [130, 47] width 87 height 23
click at [94, 52] on span "Estilo" at bounding box center [100, 49] width 12 height 6
click at [94, 51] on span "Estilo" at bounding box center [100, 49] width 12 height 6
click at [87, 48] on ul "Conteúdo Estilo Avançado" at bounding box center [130, 47] width 87 height 23
click at [94, 51] on span "Estilo" at bounding box center [100, 49] width 12 height 6
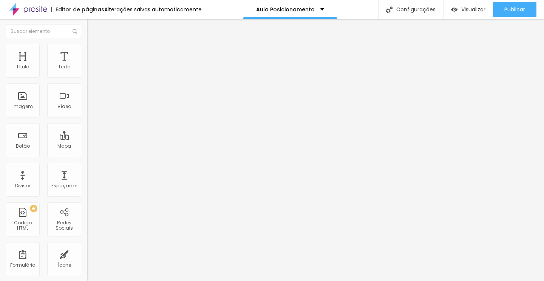
click at [87, 49] on li "Estilo" at bounding box center [130, 48] width 87 height 8
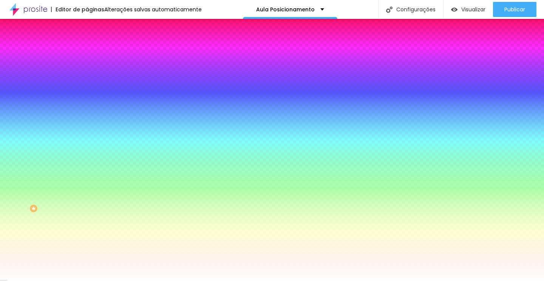
click at [87, 103] on div at bounding box center [130, 103] width 87 height 0
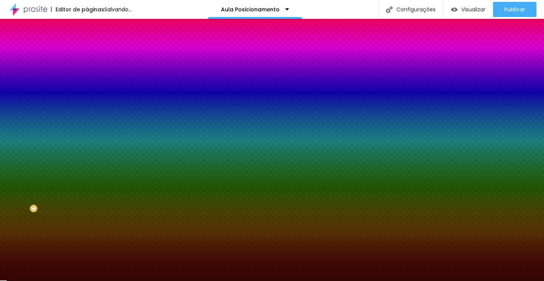
drag, startPoint x: 57, startPoint y: 192, endPoint x: 59, endPoint y: 204, distance: 12.3
click at [87, 110] on div at bounding box center [130, 110] width 87 height 0
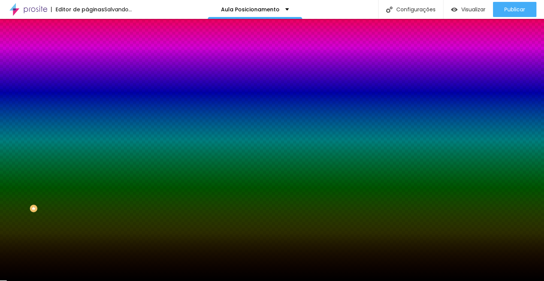
click at [87, 103] on div at bounding box center [130, 103] width 87 height 0
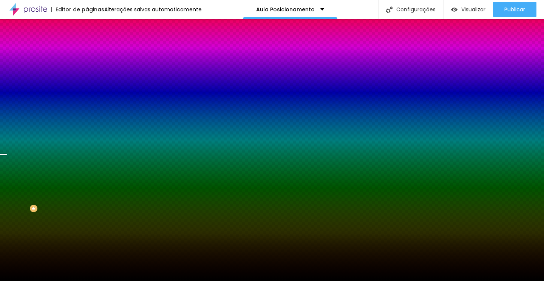
click at [75, 177] on div at bounding box center [272, 140] width 544 height 281
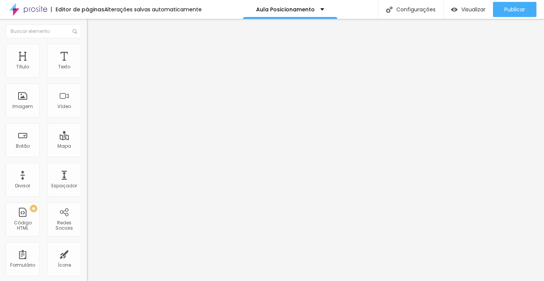
drag, startPoint x: 32, startPoint y: 73, endPoint x: 20, endPoint y: 74, distance: 12.1
click at [87, 139] on input "range" at bounding box center [111, 142] width 49 height 6
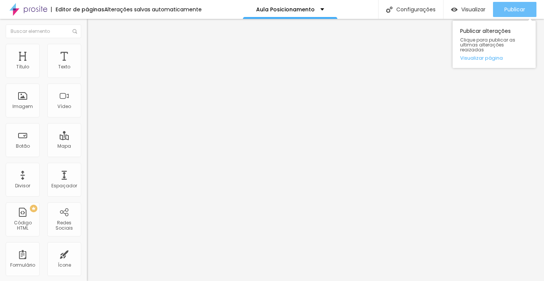
click at [507, 10] on span "Publicar" at bounding box center [514, 9] width 21 height 6
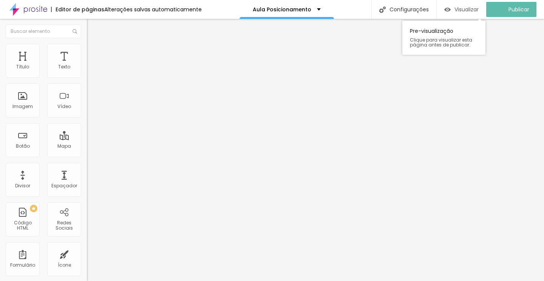
click at [477, 9] on span "Visualizar" at bounding box center [466, 9] width 24 height 6
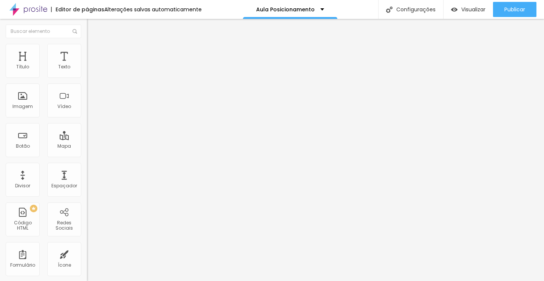
click at [87, 139] on input "range" at bounding box center [111, 142] width 49 height 6
click at [87, 48] on li "Avançado" at bounding box center [130, 48] width 87 height 8
drag, startPoint x: 22, startPoint y: 90, endPoint x: 26, endPoint y: 89, distance: 4.7
click at [87, 246] on input "range" at bounding box center [111, 249] width 49 height 6
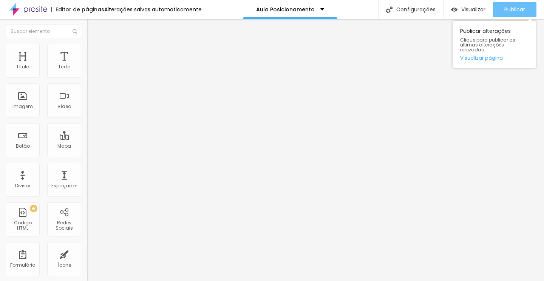
click at [525, 9] on button "Publicar" at bounding box center [514, 9] width 43 height 15
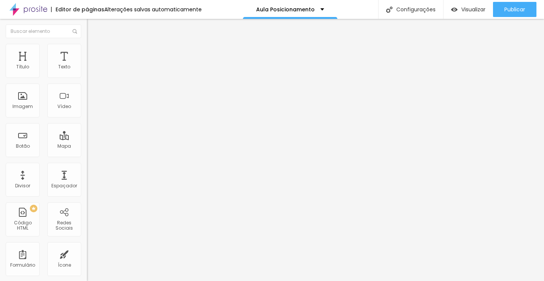
click at [87, 246] on input "range" at bounding box center [111, 249] width 49 height 6
click at [87, 139] on input "range" at bounding box center [111, 142] width 49 height 6
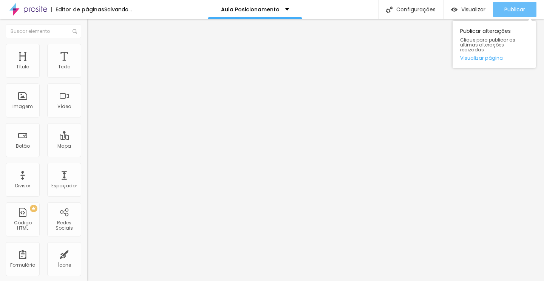
click at [501, 8] on button "Publicar" at bounding box center [514, 9] width 43 height 15
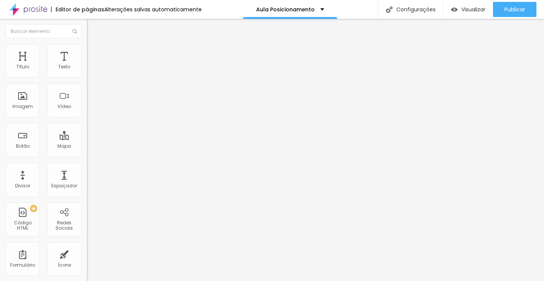
click at [87, 44] on img at bounding box center [90, 47] width 7 height 7
click at [87, 246] on input "range" at bounding box center [111, 249] width 49 height 6
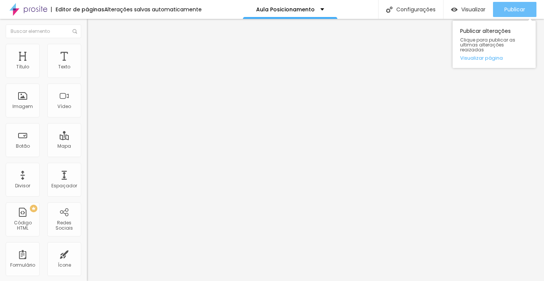
click at [506, 15] on div "Publicar" at bounding box center [514, 9] width 21 height 15
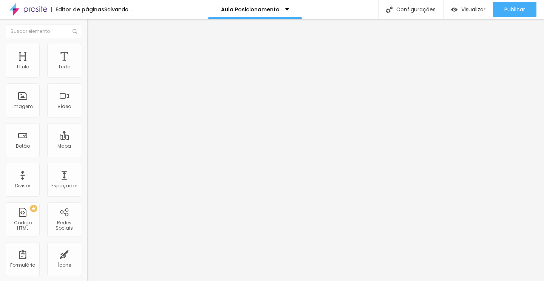
click at [87, 139] on input "range" at bounding box center [111, 142] width 49 height 6
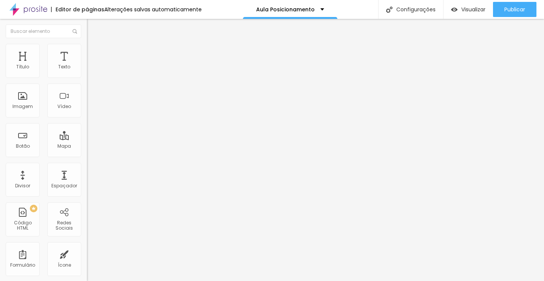
drag, startPoint x: 36, startPoint y: 88, endPoint x: 40, endPoint y: 88, distance: 4.2
click at [87, 246] on input "range" at bounding box center [111, 249] width 49 height 6
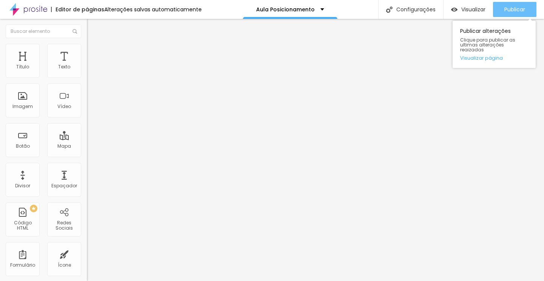
click at [506, 4] on div "Publicar" at bounding box center [514, 9] width 21 height 15
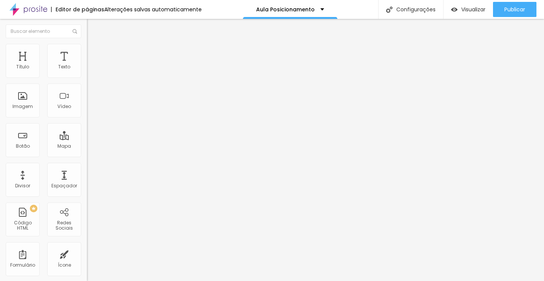
click at [87, 139] on input "range" at bounding box center [111, 142] width 49 height 6
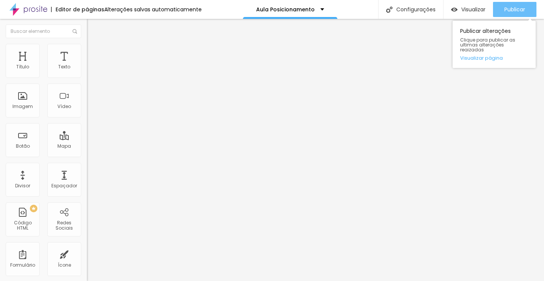
click at [501, 16] on button "Publicar" at bounding box center [514, 9] width 43 height 15
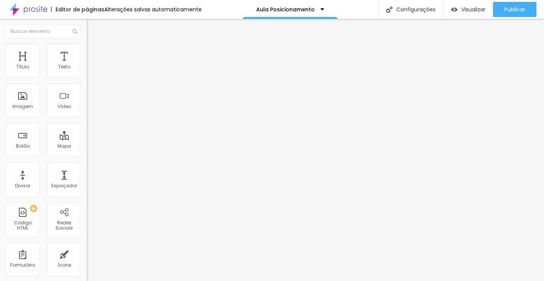
click at [87, 51] on ul "Estilo Avançado" at bounding box center [130, 43] width 87 height 15
click at [94, 45] on span "Estilo" at bounding box center [100, 41] width 12 height 6
click at [91, 94] on icon "button" at bounding box center [92, 93] width 3 height 3
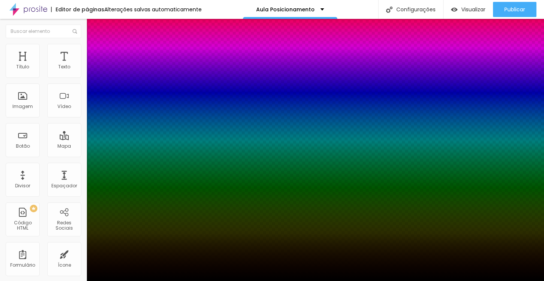
click at [140, 281] on div at bounding box center [272, 285] width 544 height 0
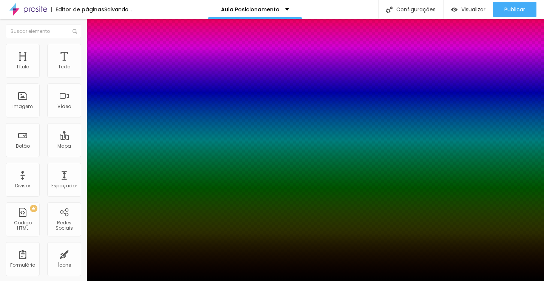
click at [511, 281] on div at bounding box center [272, 281] width 544 height 0
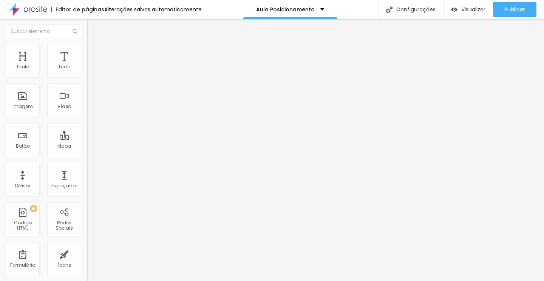
click at [511, 11] on span "Publicar" at bounding box center [514, 9] width 21 height 6
click at [93, 92] on icon "button" at bounding box center [94, 92] width 2 height 2
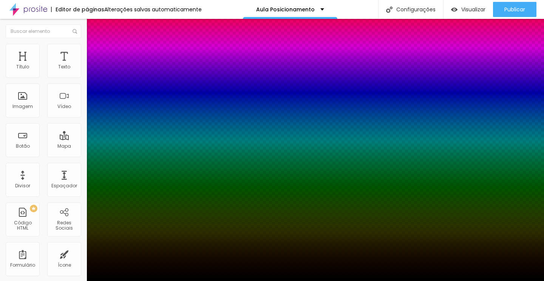
click at [137, 281] on div at bounding box center [272, 285] width 544 height 0
click at [185, 281] on div at bounding box center [272, 281] width 544 height 0
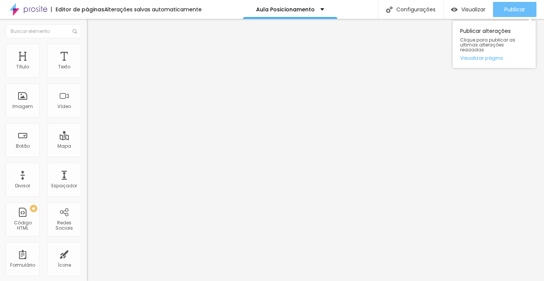
click at [510, 6] on span "Publicar" at bounding box center [514, 9] width 21 height 6
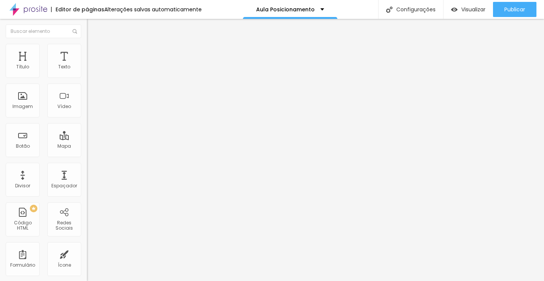
click at [94, 52] on span "Avançado" at bounding box center [106, 49] width 25 height 6
click at [87, 139] on input "range" at bounding box center [111, 142] width 49 height 6
click at [87, 246] on input "range" at bounding box center [111, 249] width 49 height 6
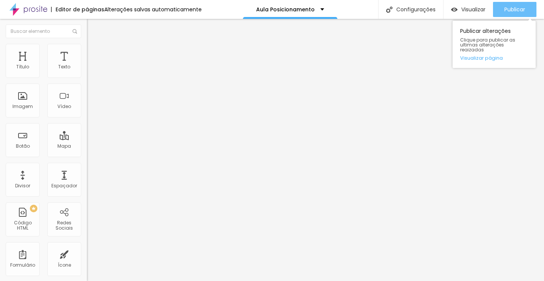
click at [507, 12] on span "Publicar" at bounding box center [514, 9] width 21 height 6
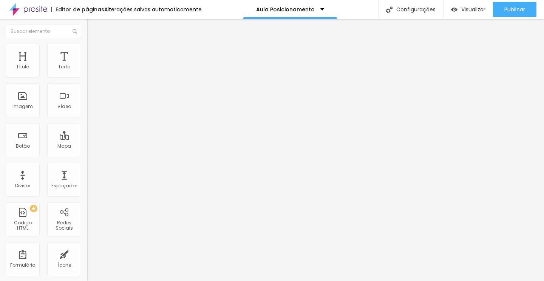
drag, startPoint x: 26, startPoint y: 89, endPoint x: 22, endPoint y: 89, distance: 3.9
click at [87, 246] on input "range" at bounding box center [111, 249] width 49 height 6
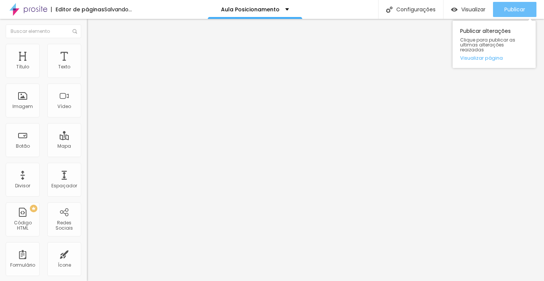
click at [511, 11] on span "Publicar" at bounding box center [514, 9] width 21 height 6
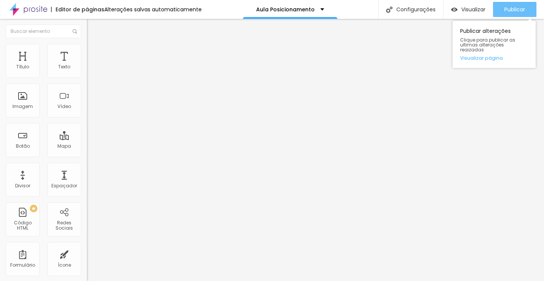
click at [528, 7] on button "Publicar" at bounding box center [514, 9] width 43 height 15
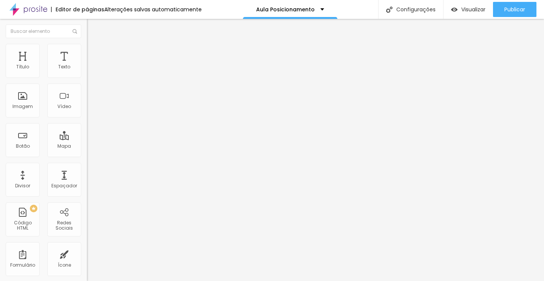
click at [87, 49] on li "Avançado" at bounding box center [130, 48] width 87 height 8
drag, startPoint x: 42, startPoint y: 89, endPoint x: 36, endPoint y: 90, distance: 6.1
click at [87, 246] on input "range" at bounding box center [111, 249] width 49 height 6
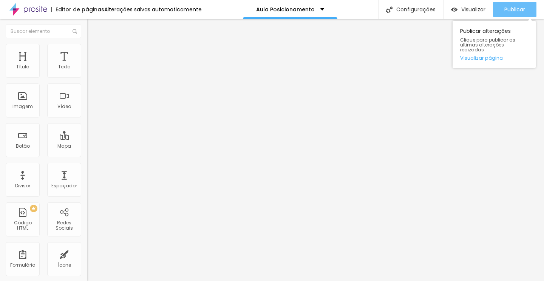
click at [521, 9] on span "Publicar" at bounding box center [514, 9] width 21 height 6
click at [523, 11] on span "Publicar" at bounding box center [514, 9] width 21 height 6
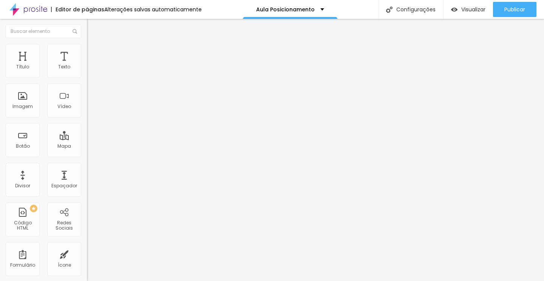
click at [87, 51] on li "Avançado" at bounding box center [130, 48] width 87 height 8
click at [87, 48] on img at bounding box center [90, 47] width 7 height 7
click at [87, 36] on li "Conteúdo" at bounding box center [130, 40] width 87 height 8
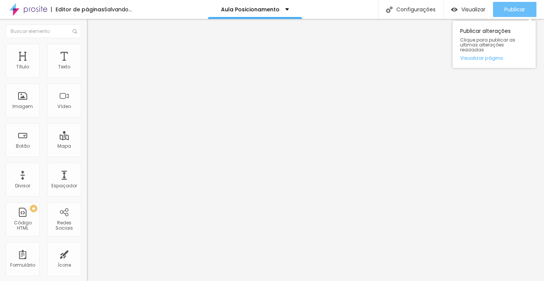
click at [525, 9] on span "Publicar" at bounding box center [514, 9] width 21 height 6
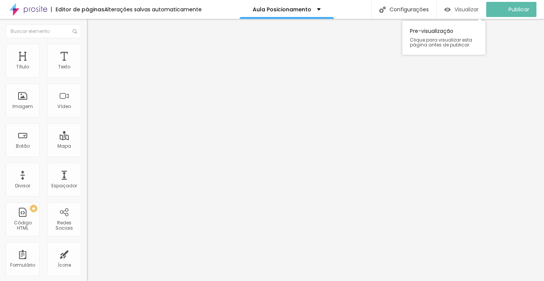
click at [462, 10] on span "Visualizar" at bounding box center [466, 9] width 24 height 6
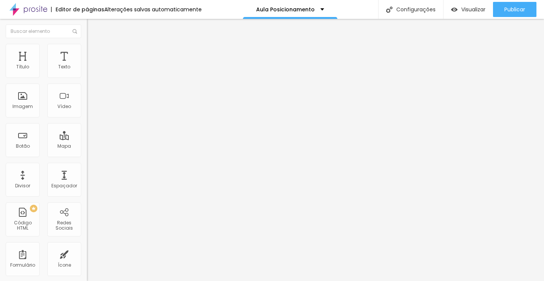
click at [87, 51] on li "Avançado" at bounding box center [130, 48] width 87 height 8
drag, startPoint x: 26, startPoint y: 74, endPoint x: 22, endPoint y: 75, distance: 3.8
click at [87, 139] on input "range" at bounding box center [111, 142] width 49 height 6
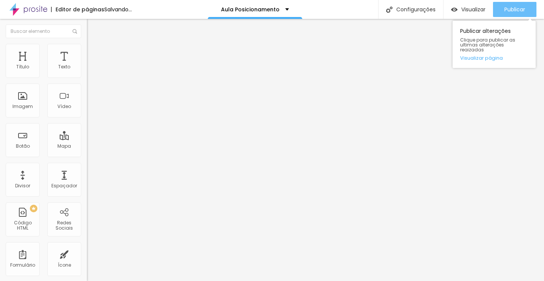
click at [507, 11] on span "Publicar" at bounding box center [514, 9] width 21 height 6
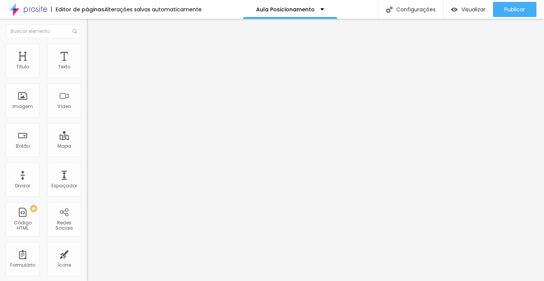
click at [93, 30] on div "Editar Texto" at bounding box center [114, 28] width 43 height 6
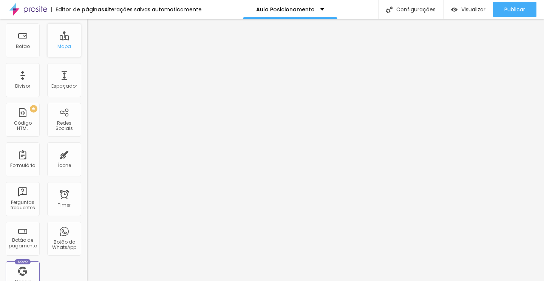
scroll to position [103, 0]
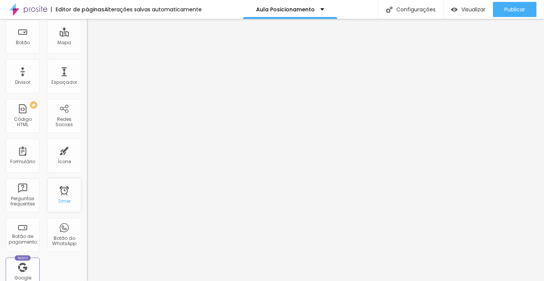
click at [64, 199] on div "Timer" at bounding box center [64, 201] width 13 height 5
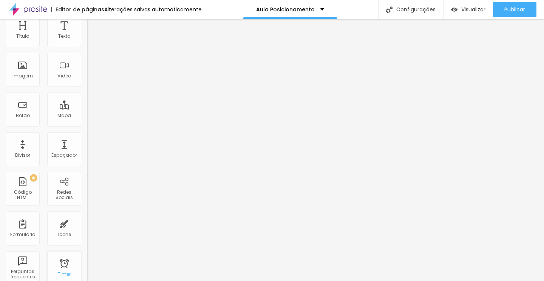
scroll to position [0, 0]
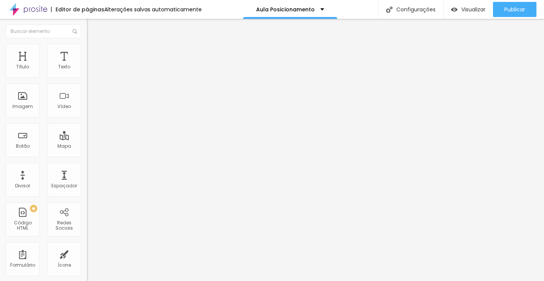
click at [87, 85] on img at bounding box center [89, 83] width 4 height 4
click at [87, 92] on img at bounding box center [89, 90] width 4 height 4
click at [87, 100] on img at bounding box center [89, 98] width 4 height 4
click at [87, 107] on img at bounding box center [89, 105] width 4 height 4
click at [87, 103] on div at bounding box center [130, 103] width 87 height 0
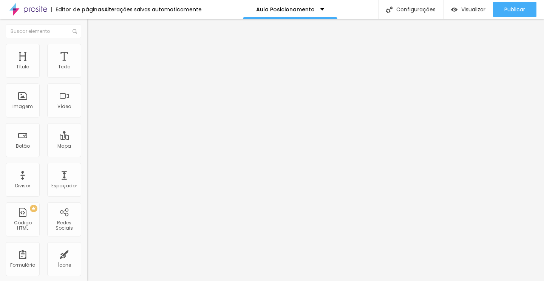
click at [87, 108] on div at bounding box center [130, 105] width 87 height 5
click at [87, 81] on div at bounding box center [130, 81] width 87 height 0
click at [87, 85] on div at bounding box center [130, 83] width 87 height 5
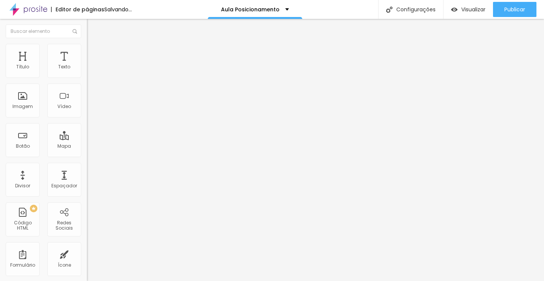
click at [87, 88] on div at bounding box center [130, 88] width 87 height 0
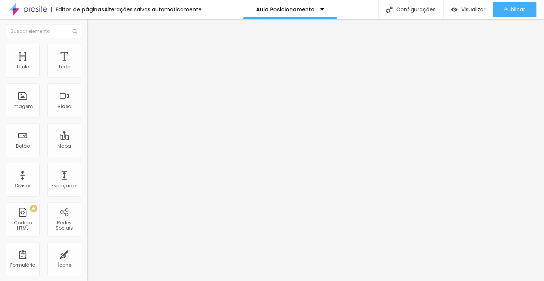
click at [87, 92] on img at bounding box center [89, 90] width 4 height 4
click at [87, 96] on div at bounding box center [130, 96] width 87 height 0
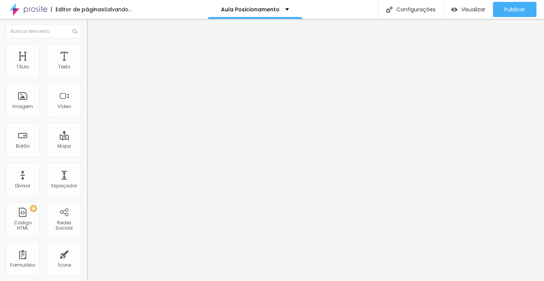
click at [87, 88] on div at bounding box center [130, 88] width 87 height 0
click at [87, 81] on div "Mostrar contador de" at bounding box center [130, 78] width 87 height 5
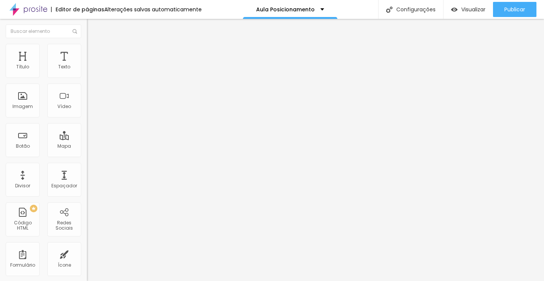
click at [87, 81] on div "Mostrar contador de" at bounding box center [130, 78] width 87 height 5
click at [87, 81] on div at bounding box center [130, 81] width 87 height 0
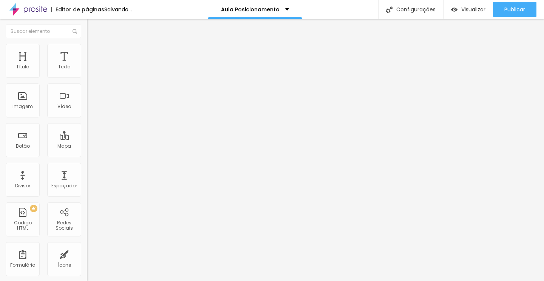
click at [87, 117] on div at bounding box center [130, 117] width 87 height 0
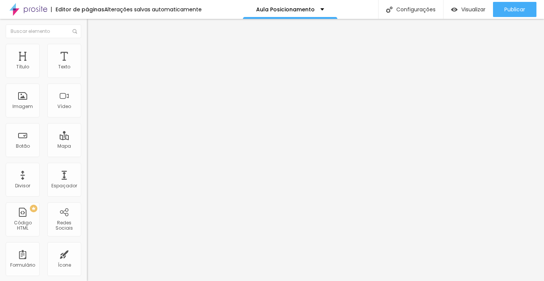
click at [87, 51] on li "Estilo" at bounding box center [130, 48] width 87 height 8
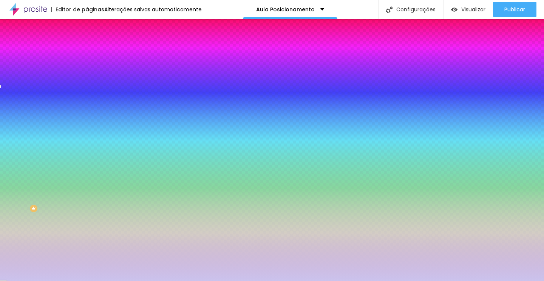
click at [90, 123] on img at bounding box center [92, 125] width 5 height 5
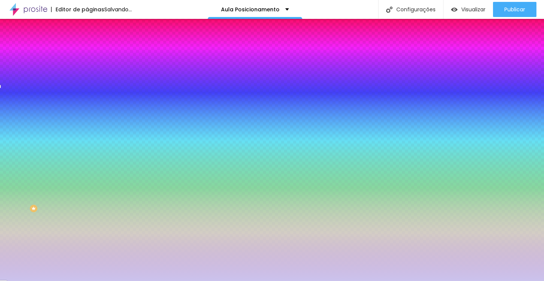
click at [87, 71] on button at bounding box center [92, 67] width 11 height 8
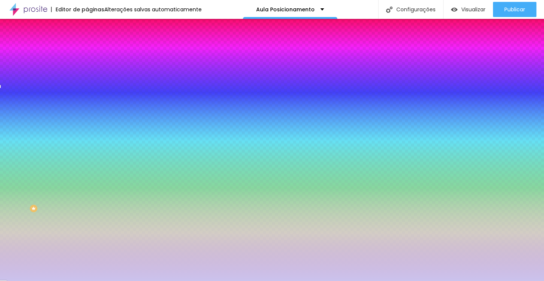
click at [90, 123] on img at bounding box center [92, 125] width 5 height 5
click at [90, 69] on img at bounding box center [92, 67] width 5 height 5
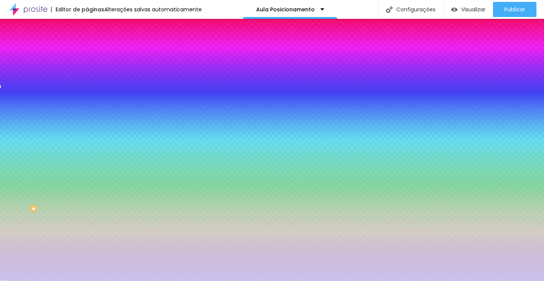
click at [87, 249] on div at bounding box center [130, 249] width 87 height 0
click at [87, 122] on button at bounding box center [92, 126] width 11 height 8
click at [94, 53] on span "Avançado" at bounding box center [106, 56] width 25 height 6
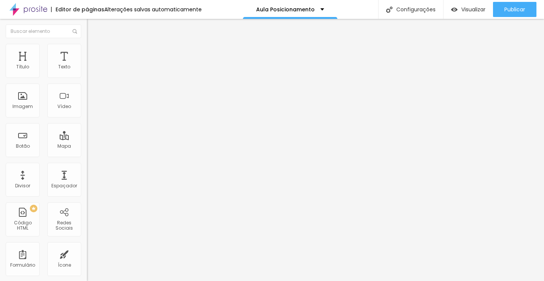
click at [94, 45] on span "Conteúdo" at bounding box center [105, 41] width 23 height 6
click at [87, 85] on img at bounding box center [89, 83] width 4 height 4
click at [87, 76] on input "28 de setembro de 2025 às 03:06" at bounding box center [128, 73] width 83 height 8
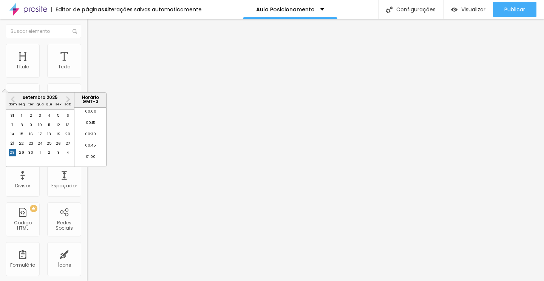
scroll to position [112, 0]
click at [87, 76] on input "28 de setembro de 2025 às 03:06" at bounding box center [128, 73] width 83 height 8
click at [29, 156] on div "30" at bounding box center [31, 153] width 8 height 8
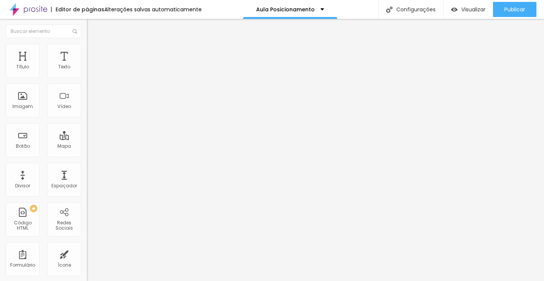
click at [87, 63] on p "Data e horário" at bounding box center [130, 61] width 87 height 5
click at [87, 81] on div at bounding box center [130, 81] width 87 height 0
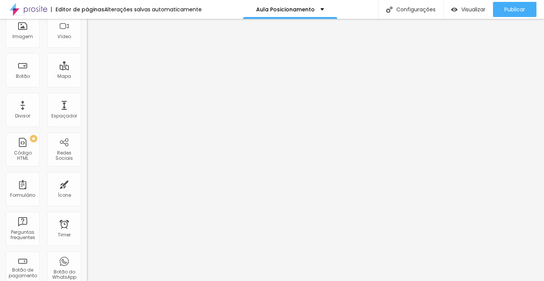
scroll to position [68, 0]
click at [62, 196] on div "Ícone" at bounding box center [64, 196] width 13 height 5
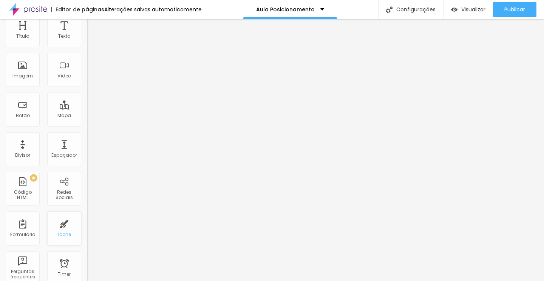
scroll to position [0, 0]
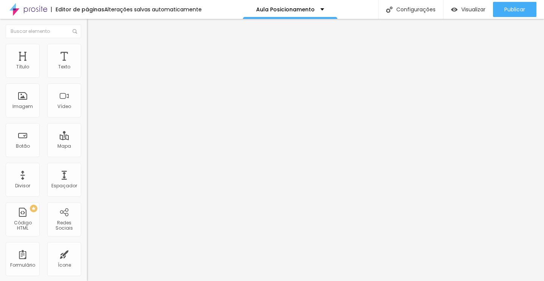
click at [87, 51] on li "Estilo" at bounding box center [130, 48] width 87 height 8
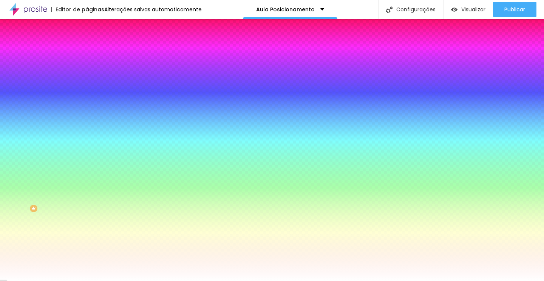
click at [87, 103] on div at bounding box center [130, 103] width 87 height 0
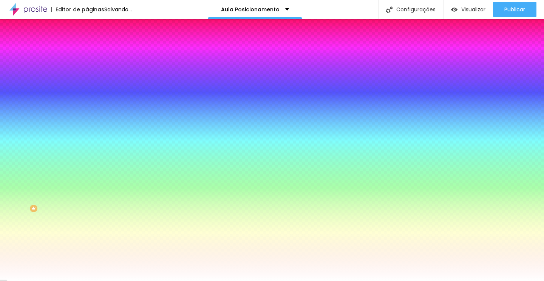
drag, startPoint x: 20, startPoint y: 150, endPoint x: 7, endPoint y: 146, distance: 13.7
click at [87, 147] on div "Imagem de fundo Adicionar imagem Efeito da Imagem Nenhum Nenhum Parallax Cor de…" at bounding box center [130, 108] width 87 height 98
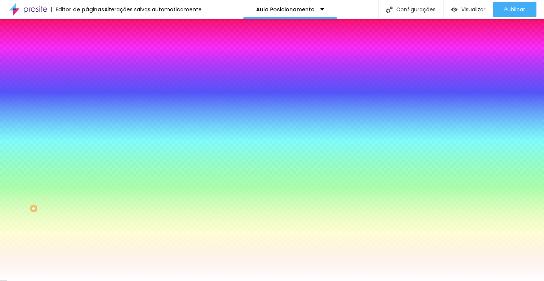
click at [87, 79] on span "Nenhum" at bounding box center [97, 75] width 20 height 6
click at [87, 89] on div "Parallax" at bounding box center [130, 87] width 87 height 5
click at [87, 44] on li "Conteúdo" at bounding box center [130, 40] width 87 height 8
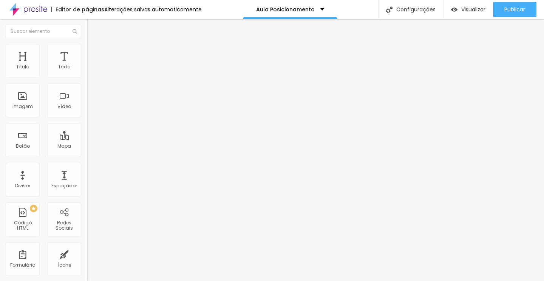
click at [87, 23] on button "Editar Seção" at bounding box center [130, 27] width 87 height 17
click at [87, 76] on div "Form" at bounding box center [130, 69] width 87 height 13
click at [87, 51] on li "Estilo" at bounding box center [130, 48] width 87 height 8
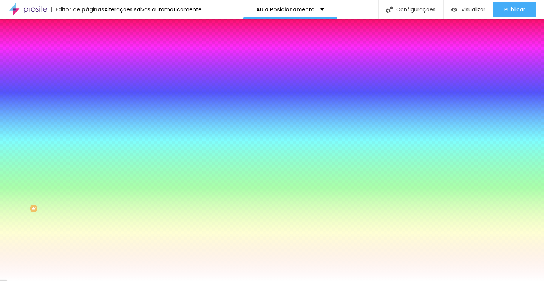
click at [94, 53] on span "Avançado" at bounding box center [106, 56] width 25 height 6
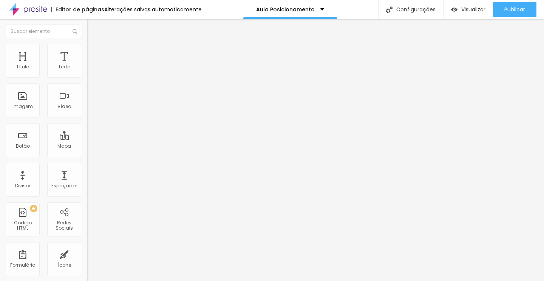
click at [87, 49] on li "Estilo" at bounding box center [130, 48] width 87 height 8
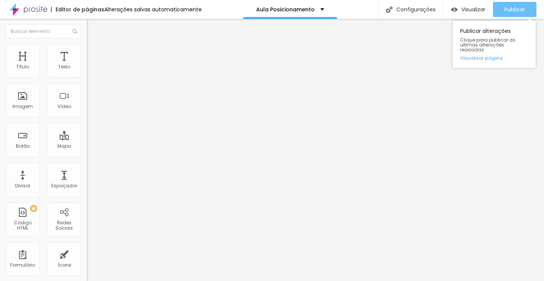
click at [505, 12] on span "Publicar" at bounding box center [514, 9] width 21 height 6
click at [517, 17] on div "Publicar alterações Clique para publicar as ultimas alterações reaizadas Visual…" at bounding box center [493, 42] width 83 height 51
click at [518, 7] on span "Publicar" at bounding box center [514, 9] width 21 height 6
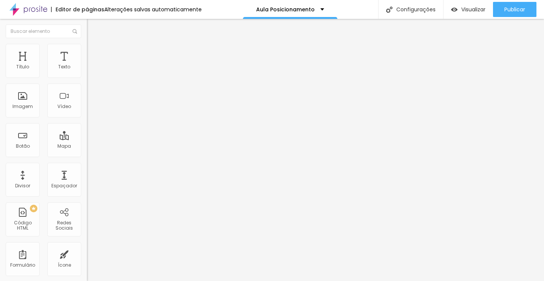
click at [93, 26] on div "Editar Coluna" at bounding box center [116, 28] width 47 height 6
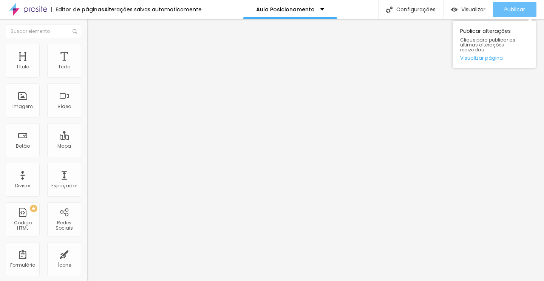
click at [519, 8] on span "Publicar" at bounding box center [514, 9] width 21 height 6
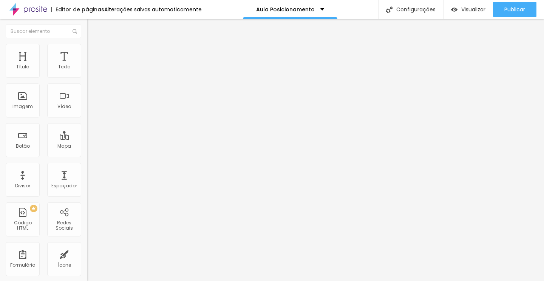
click at [94, 52] on span "Estilo" at bounding box center [100, 49] width 12 height 6
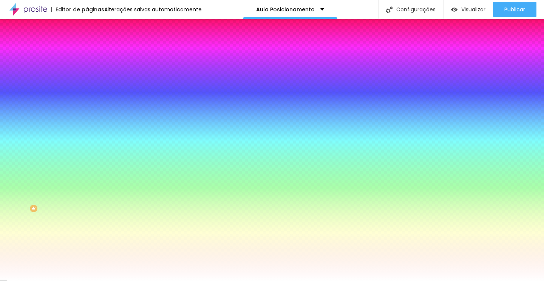
click at [87, 78] on input "#FFFFFF" at bounding box center [132, 76] width 91 height 8
drag, startPoint x: 78, startPoint y: 77, endPoint x: 52, endPoint y: 77, distance: 25.7
click at [87, 77] on div "#FFFFFF" at bounding box center [130, 76] width 87 height 8
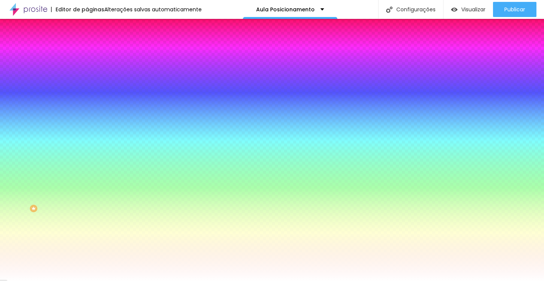
click at [87, 76] on input "#FFFFFF" at bounding box center [132, 76] width 91 height 8
drag, startPoint x: 77, startPoint y: 76, endPoint x: 52, endPoint y: 77, distance: 25.7
click at [87, 77] on div "#FFFFFF" at bounding box center [130, 76] width 87 height 8
paste input "DAA520"
paste input "B8860B"
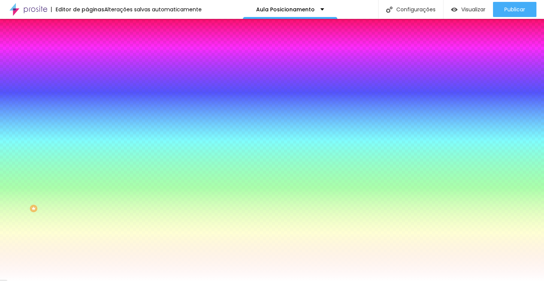
paste input "FFD700"
paste input "DAA52"
type input "#DAA520"
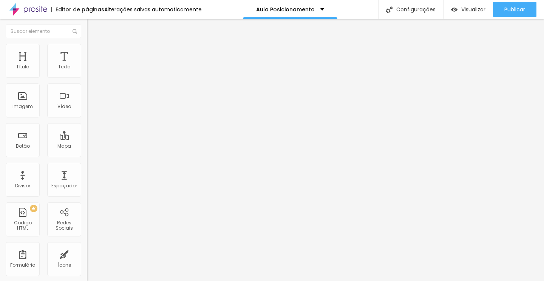
click at [87, 51] on li "Estilo" at bounding box center [130, 48] width 87 height 8
click at [87, 47] on img at bounding box center [90, 47] width 7 height 7
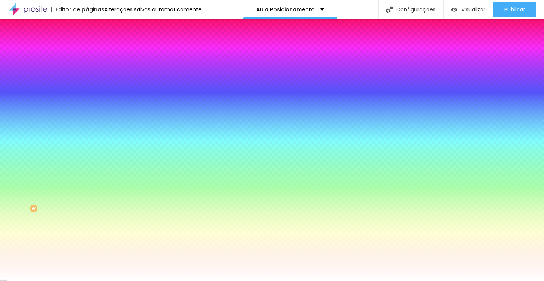
click at [92, 70] on icon "button" at bounding box center [93, 67] width 3 height 5
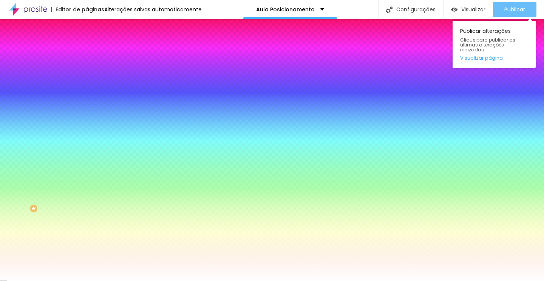
click at [501, 15] on button "Publicar" at bounding box center [514, 9] width 43 height 15
